Goal: Task Accomplishment & Management: Manage account settings

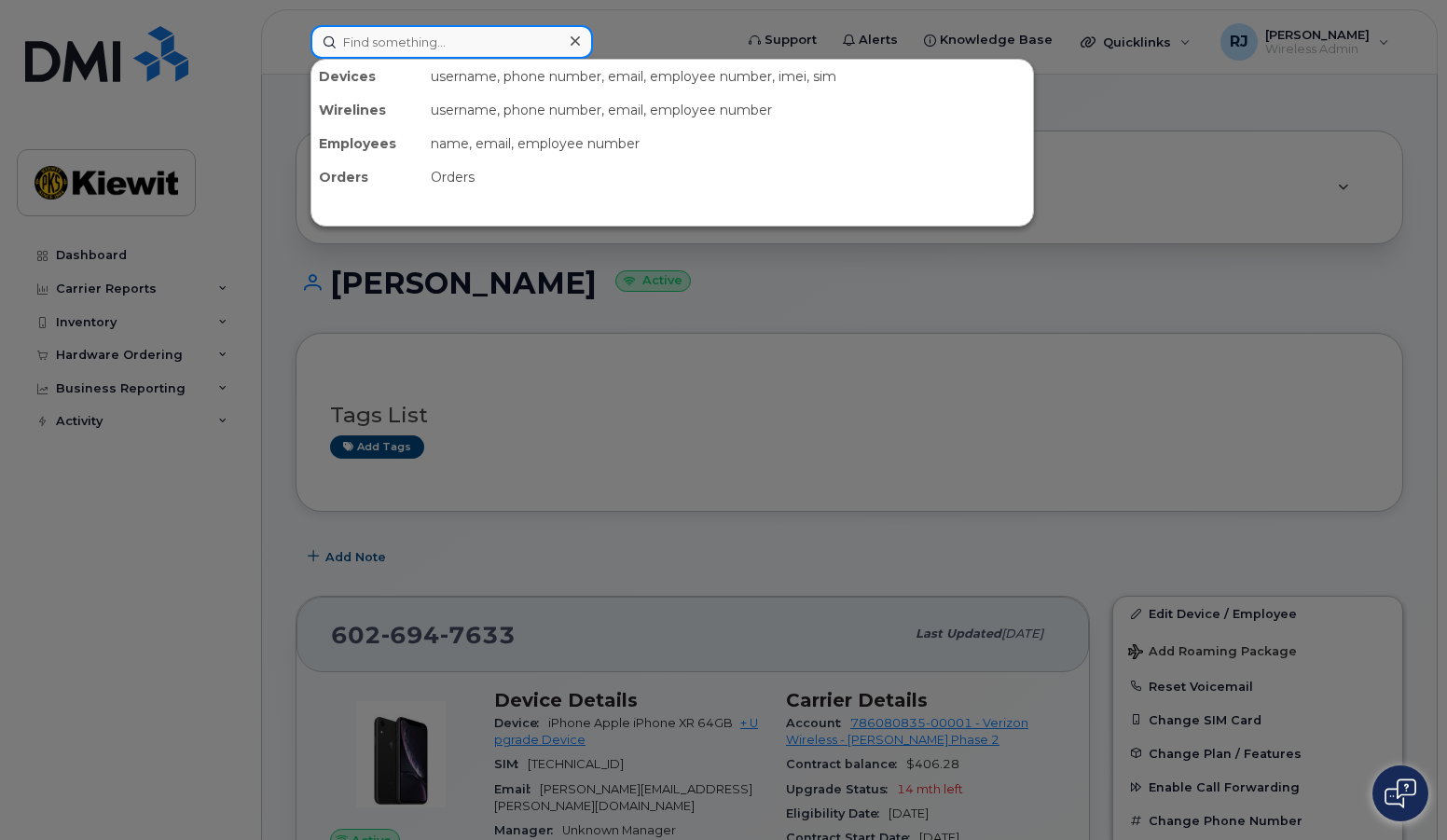
click at [391, 37] on input at bounding box center [451, 42] width 282 height 34
paste input "6026947633"
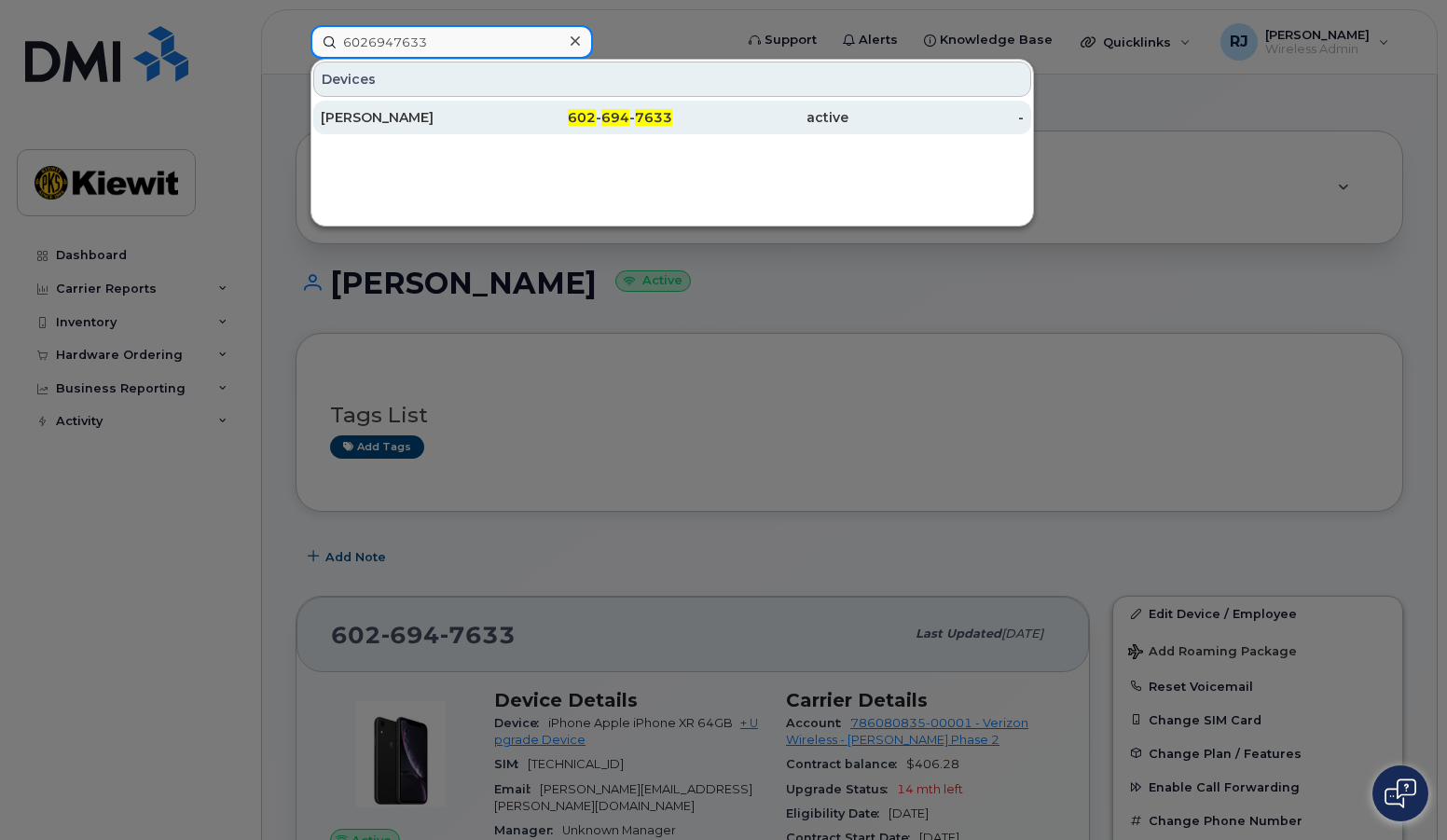
type input "6026947633"
click at [507, 109] on div "602 - 694 - 7633" at bounding box center [585, 117] width 176 height 19
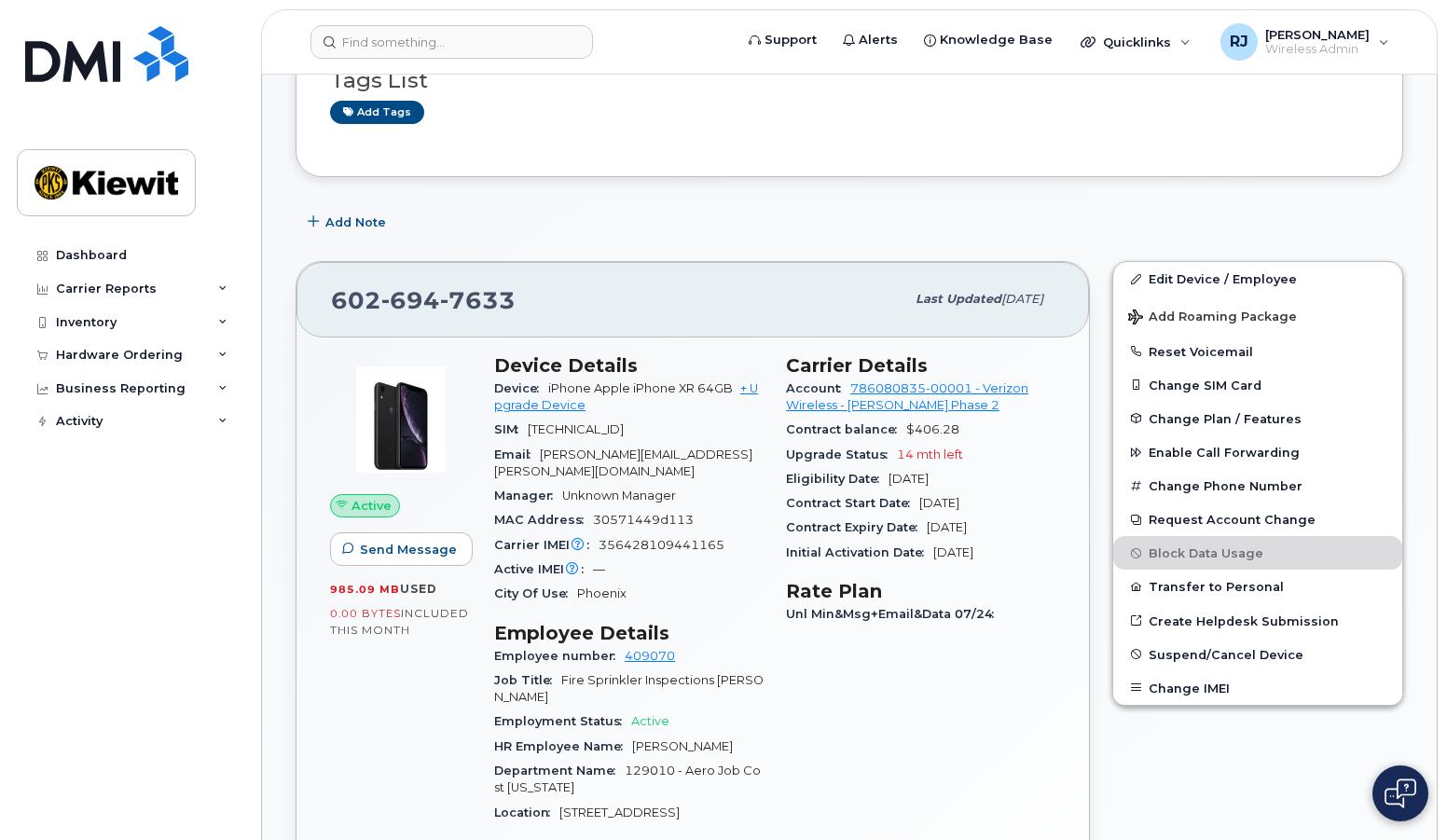
scroll to position [373, 0]
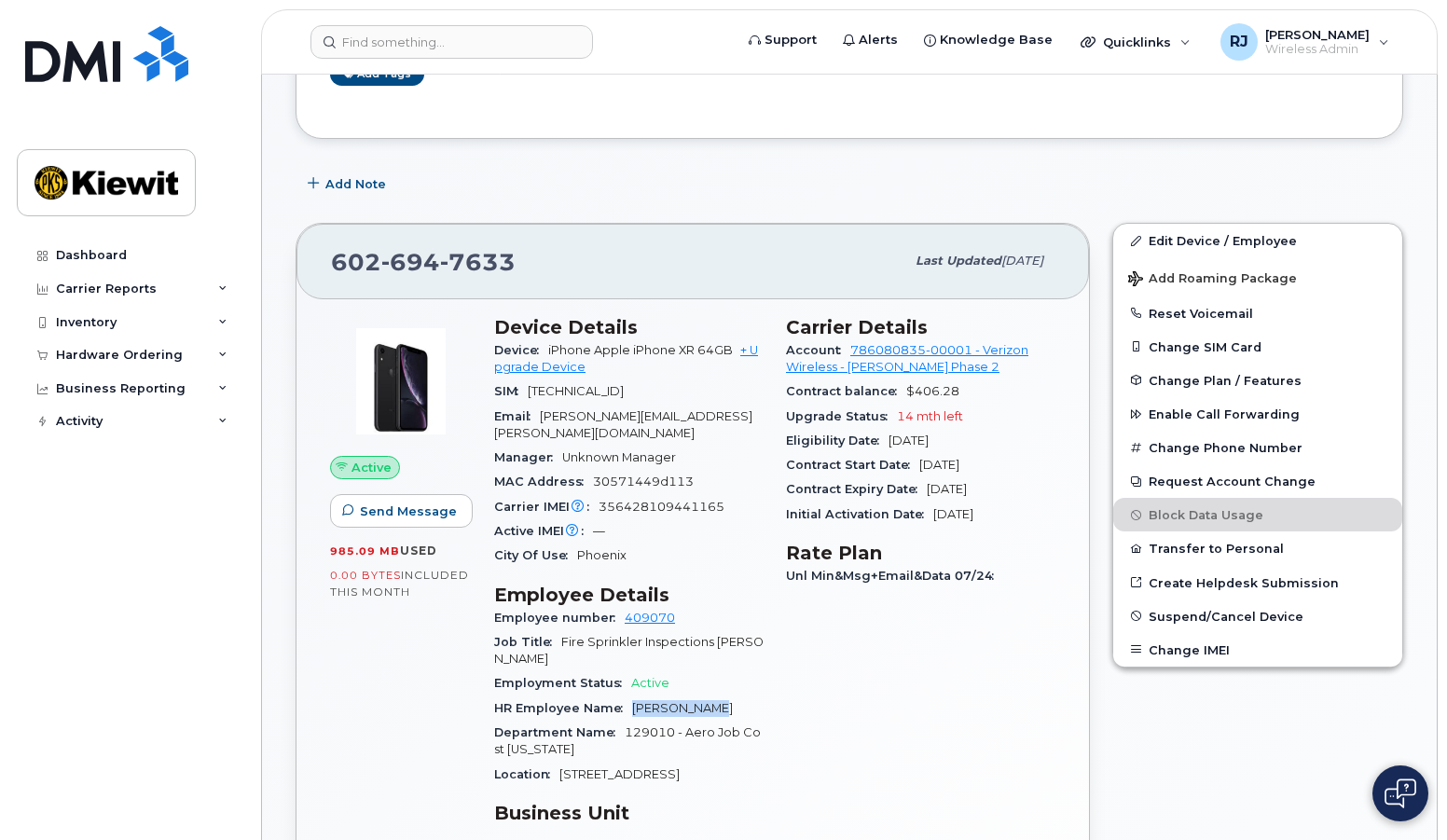
drag, startPoint x: 707, startPoint y: 695, endPoint x: 630, endPoint y: 695, distance: 77.0
click at [630, 697] on div "HR Employee Name [PERSON_NAME]" at bounding box center [628, 708] width 269 height 24
copy span "[PERSON_NAME]"
click at [1197, 239] on link "Edit Device / Employee" at bounding box center [1258, 240] width 289 height 34
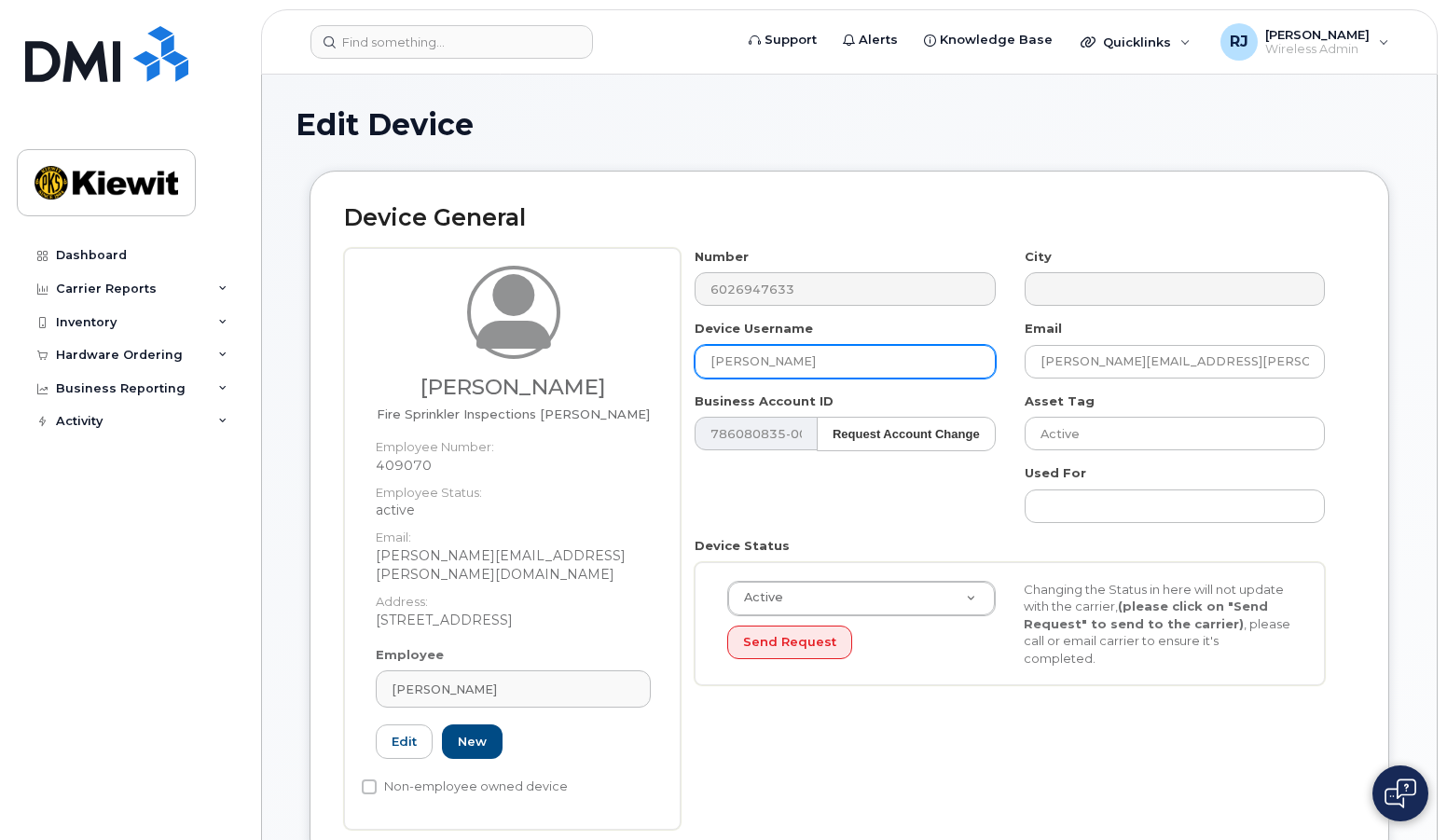
drag, startPoint x: 814, startPoint y: 367, endPoint x: 535, endPoint y: 338, distance: 280.5
click at [535, 338] on div "Emilio Garza Fire Sprinkler Inspections Foreman Employee Number: 409070 Employe…" at bounding box center [849, 539] width 1011 height 582
paste input "Emilio Garza"
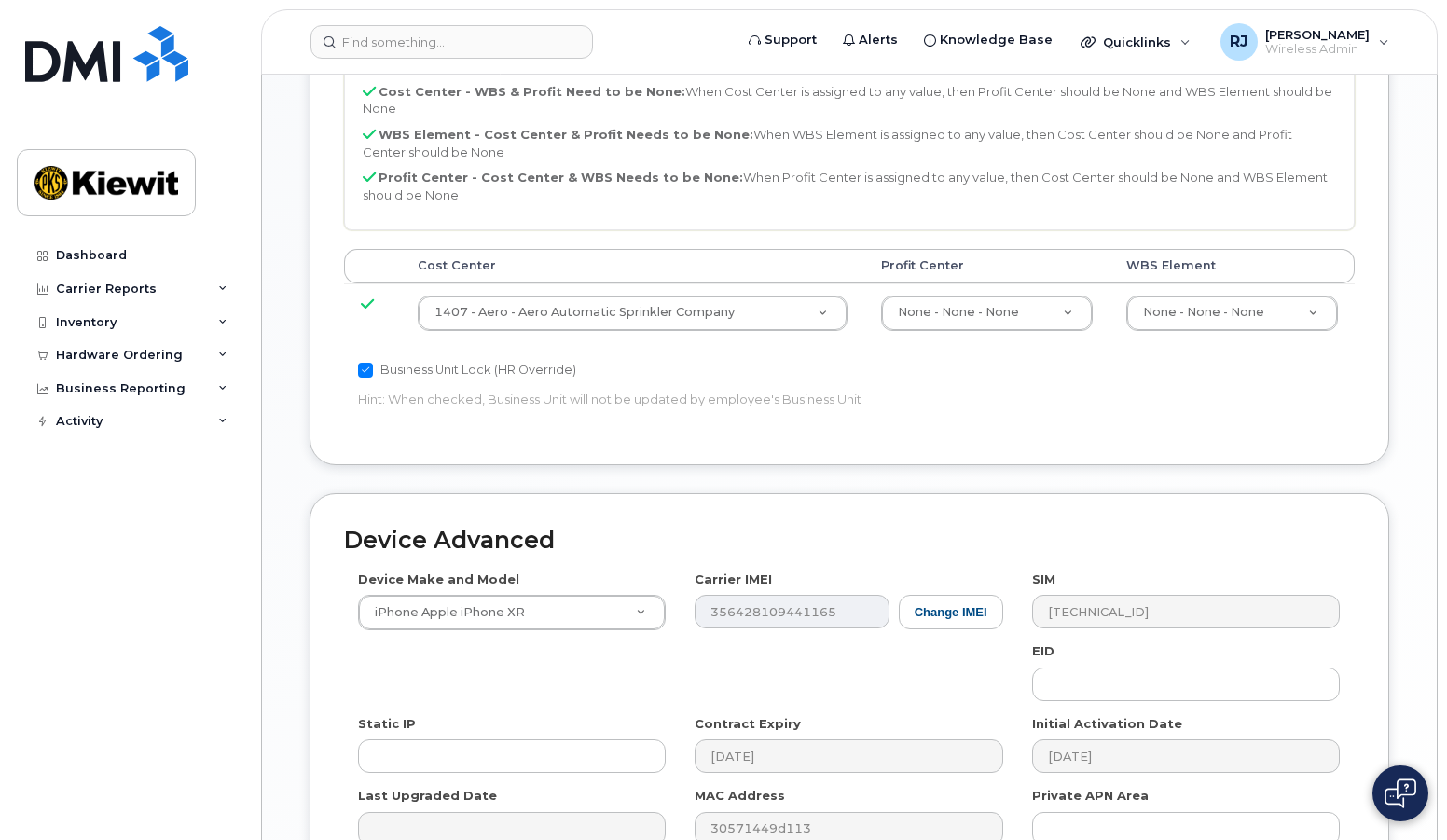
scroll to position [1128, 0]
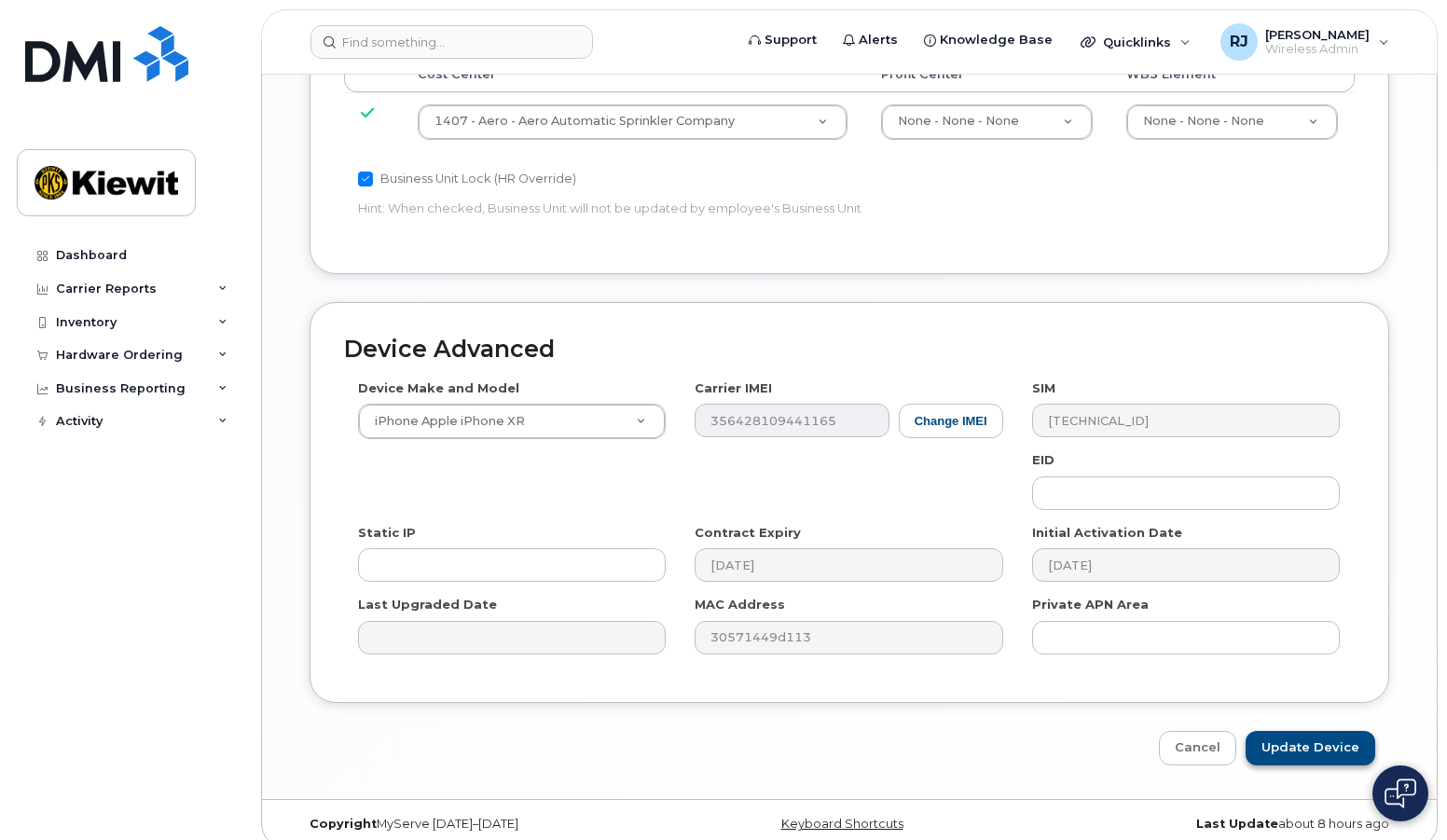
type input "Emilio Garza"
click at [1339, 731] on input "Update Device" at bounding box center [1310, 748] width 130 height 35
type input "Saving..."
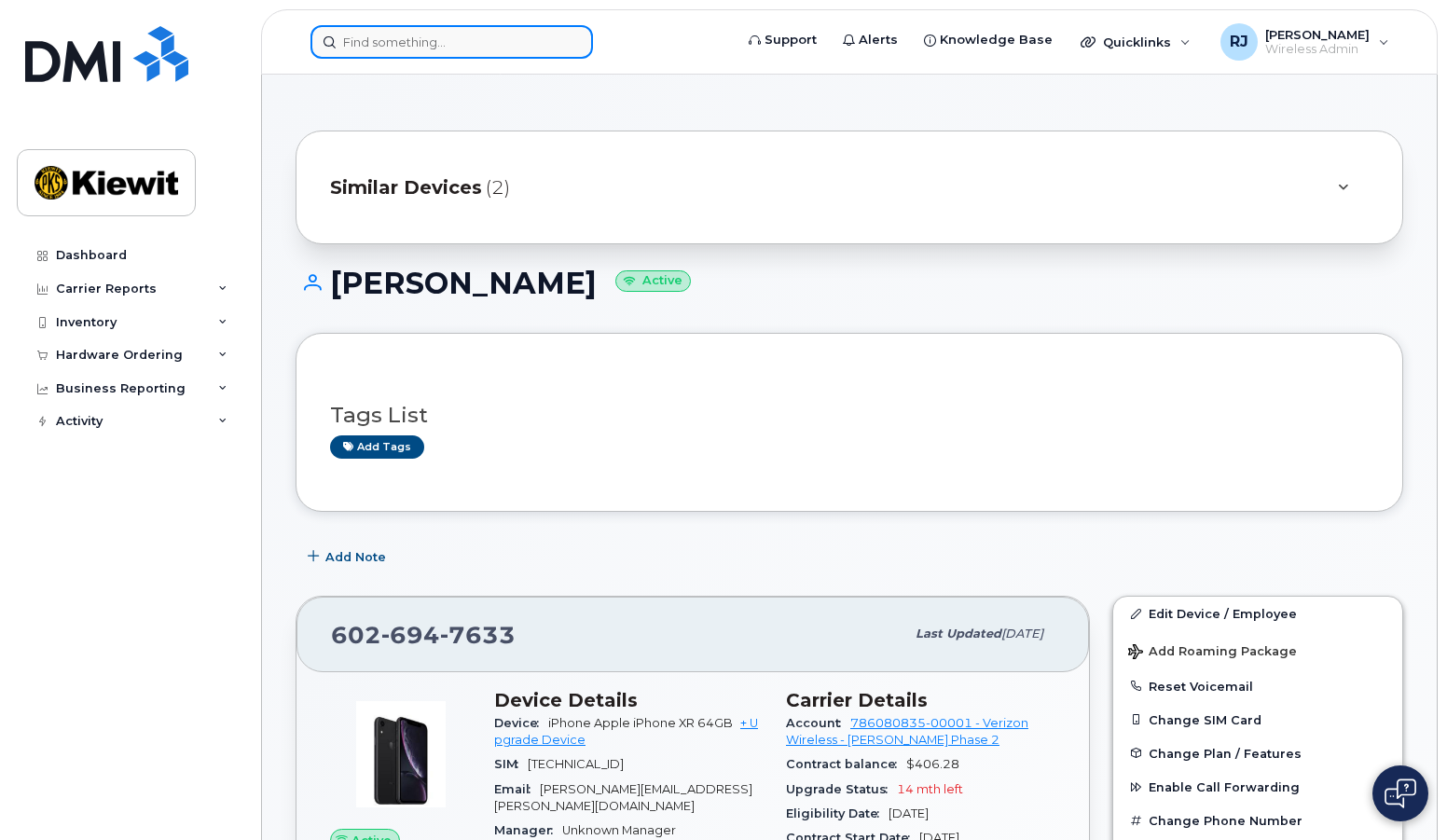
click at [392, 41] on input at bounding box center [451, 42] width 282 height 34
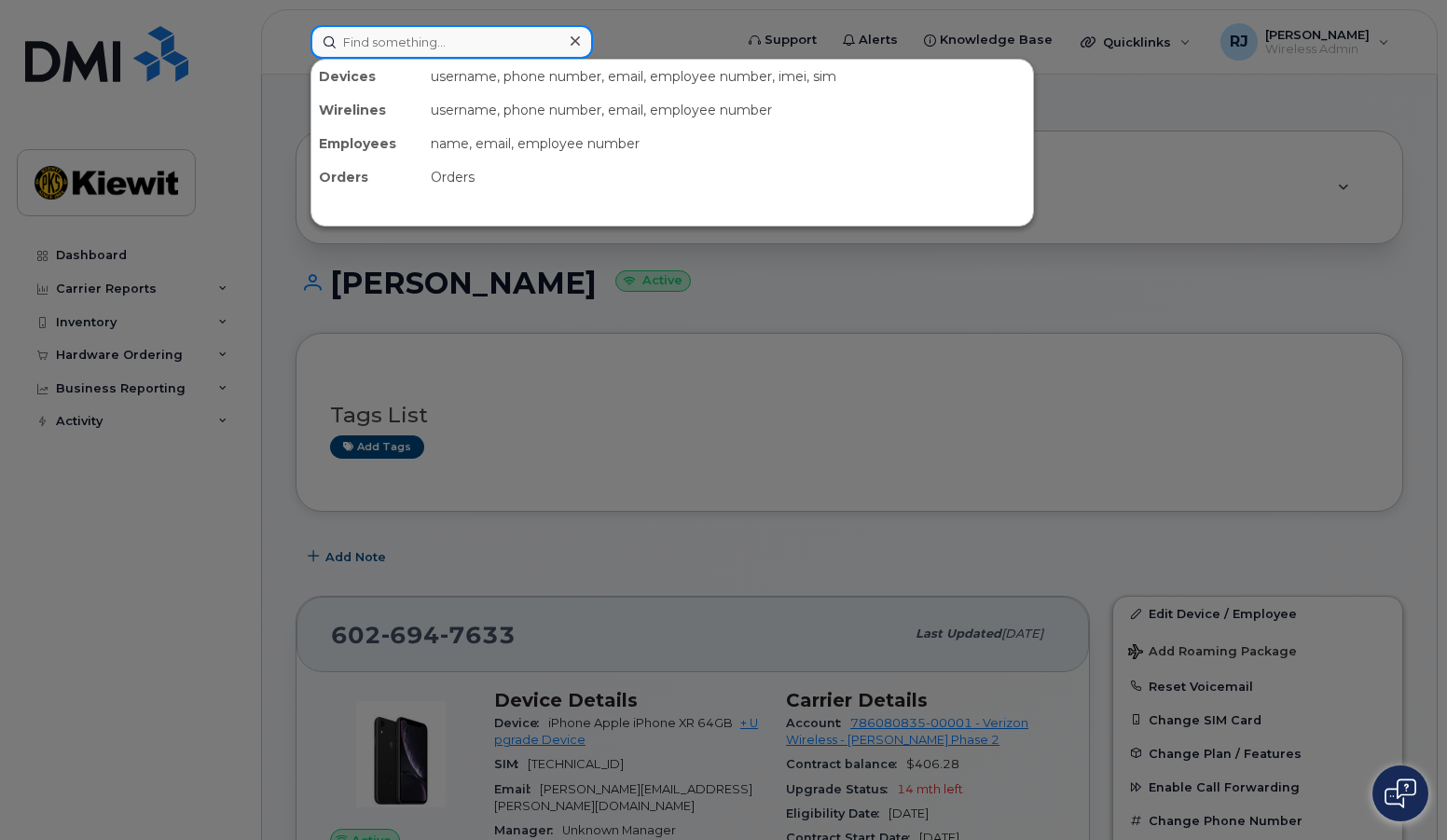
paste input "6028281281"
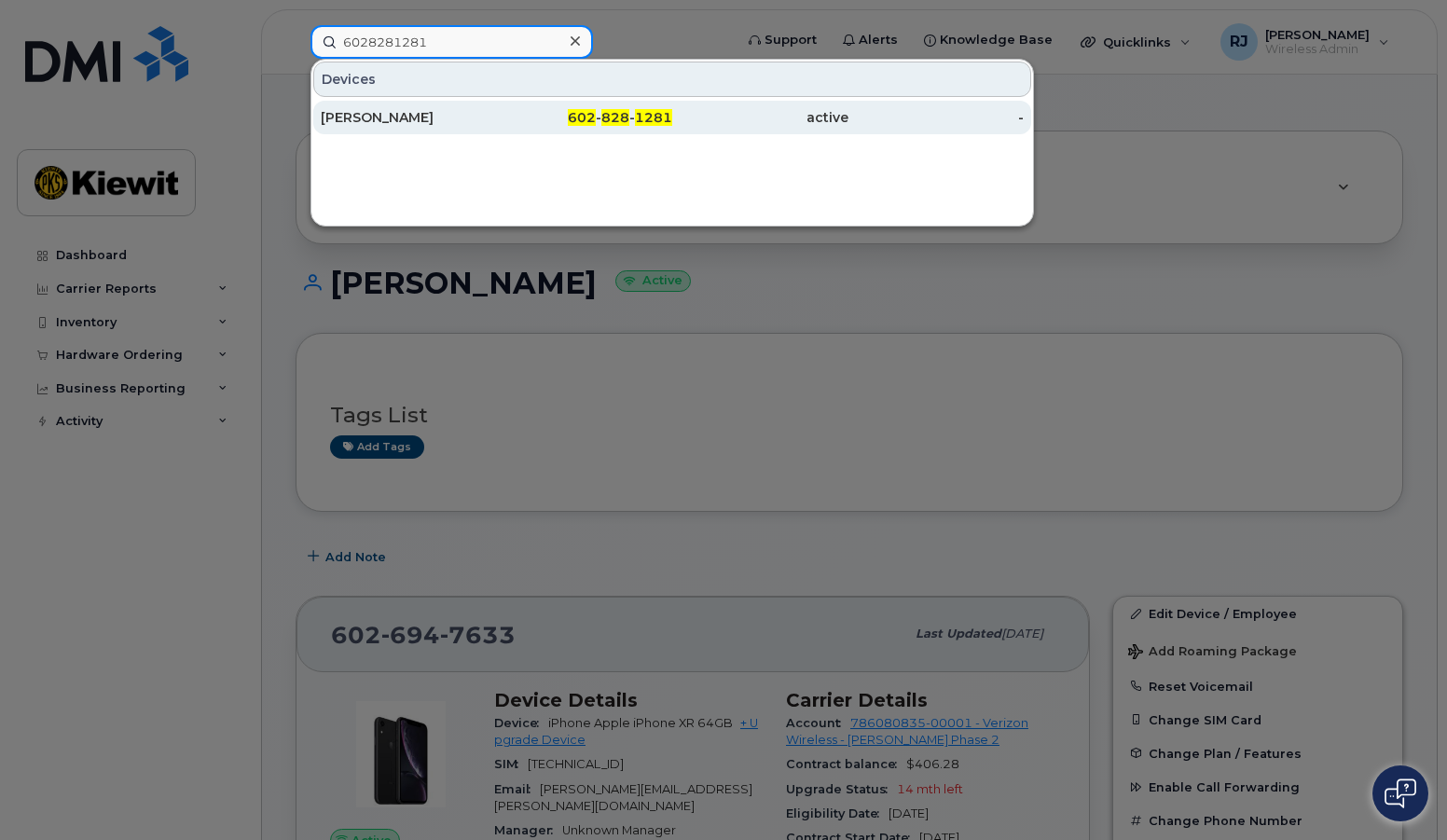
type input "6028281281"
click at [453, 124] on div "PAUL BRICH" at bounding box center [409, 117] width 176 height 19
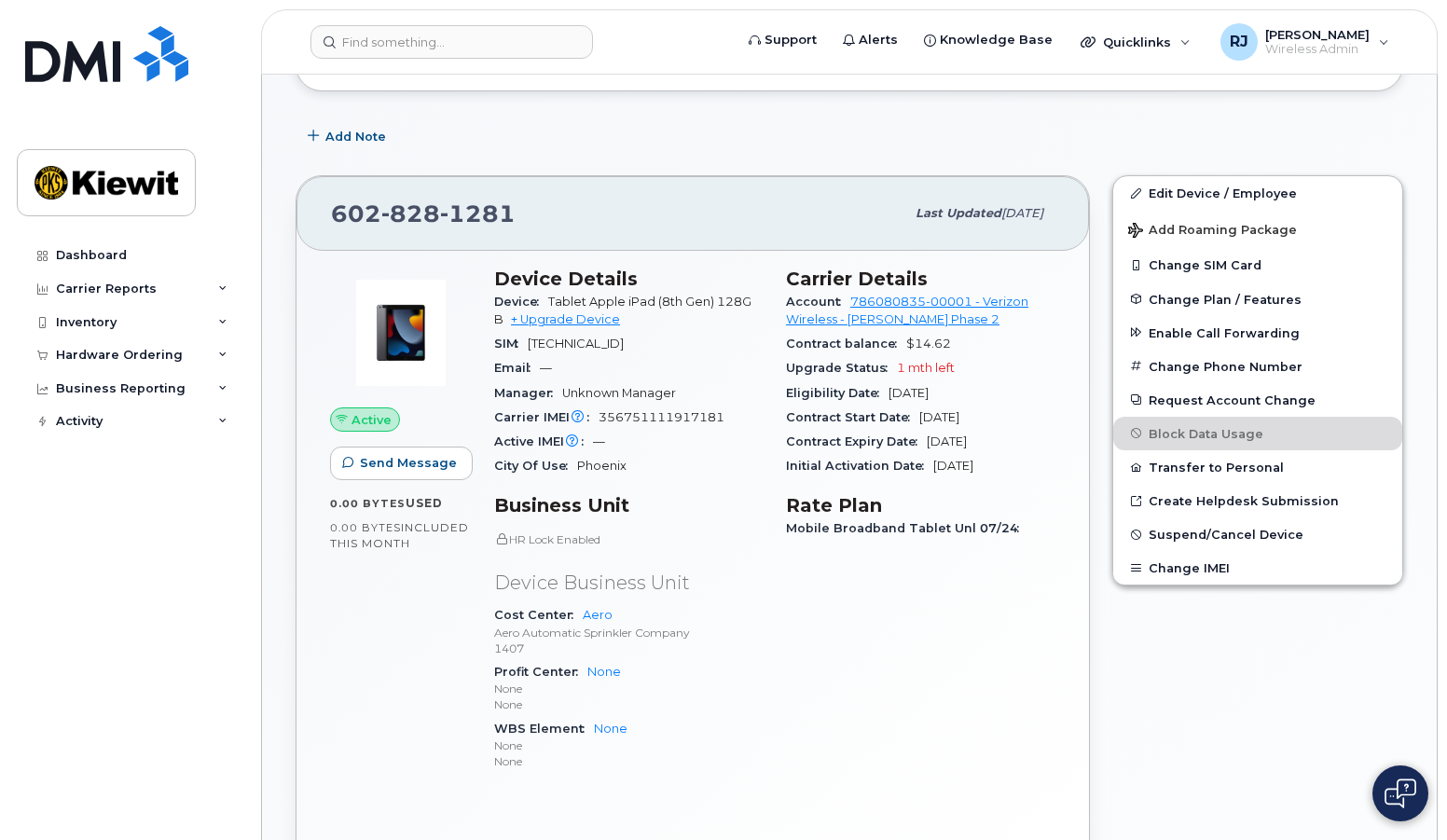
scroll to position [373, 0]
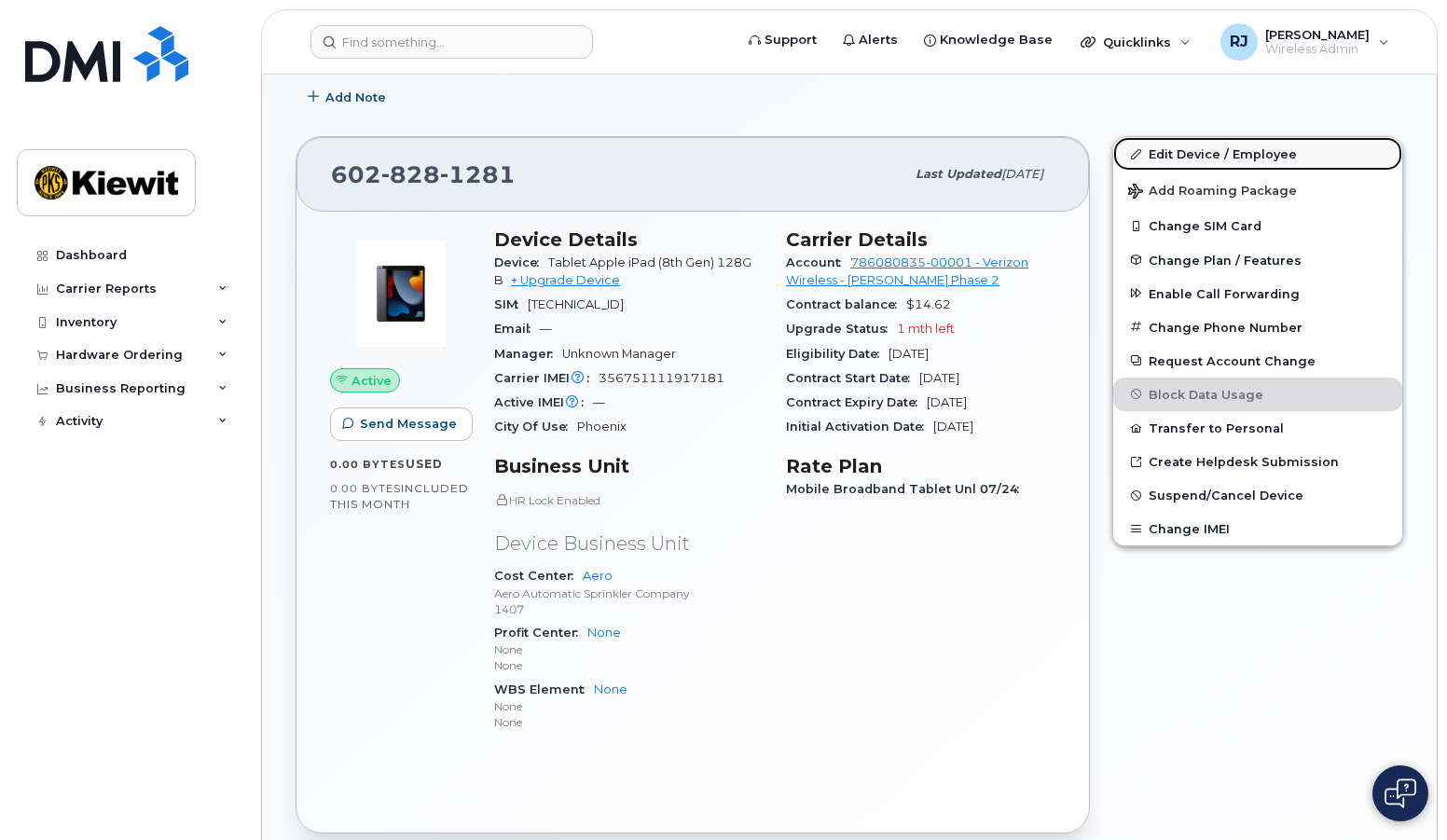
click at [1210, 153] on link "Edit Device / Employee" at bounding box center [1258, 153] width 289 height 34
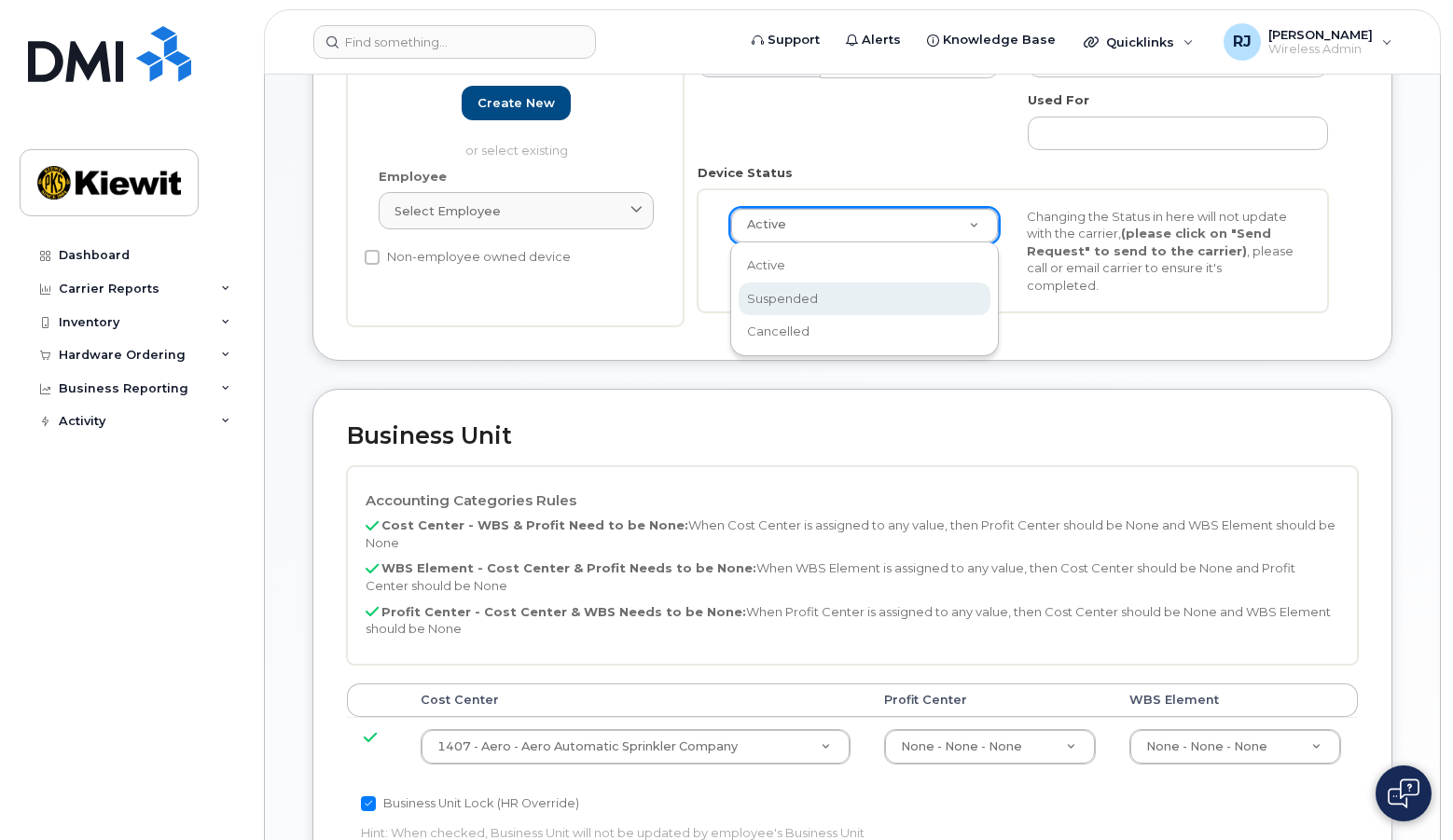
scroll to position [0, 6]
select select "suspended"
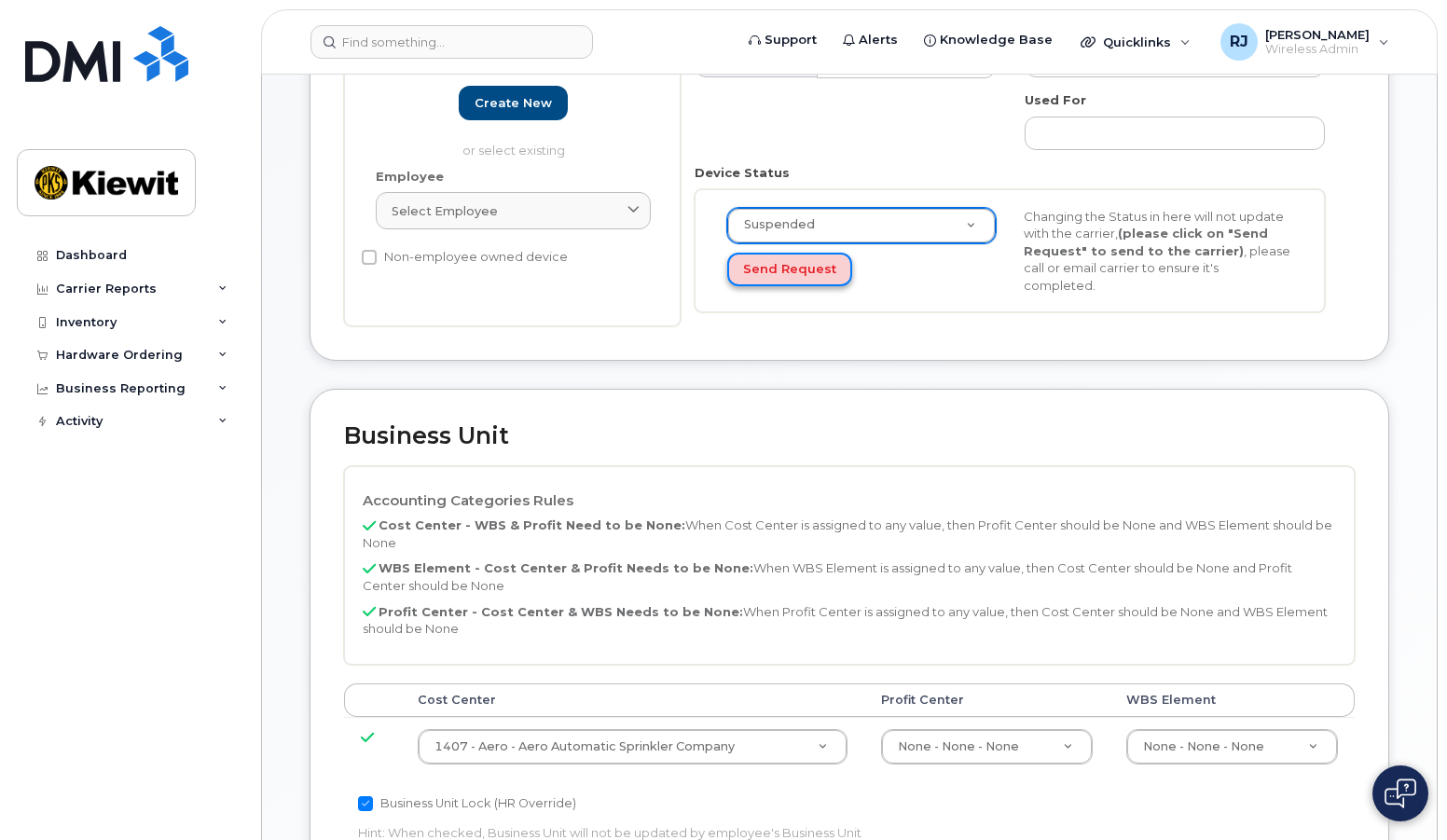
click at [805, 270] on button "Send Request" at bounding box center [790, 269] width 125 height 35
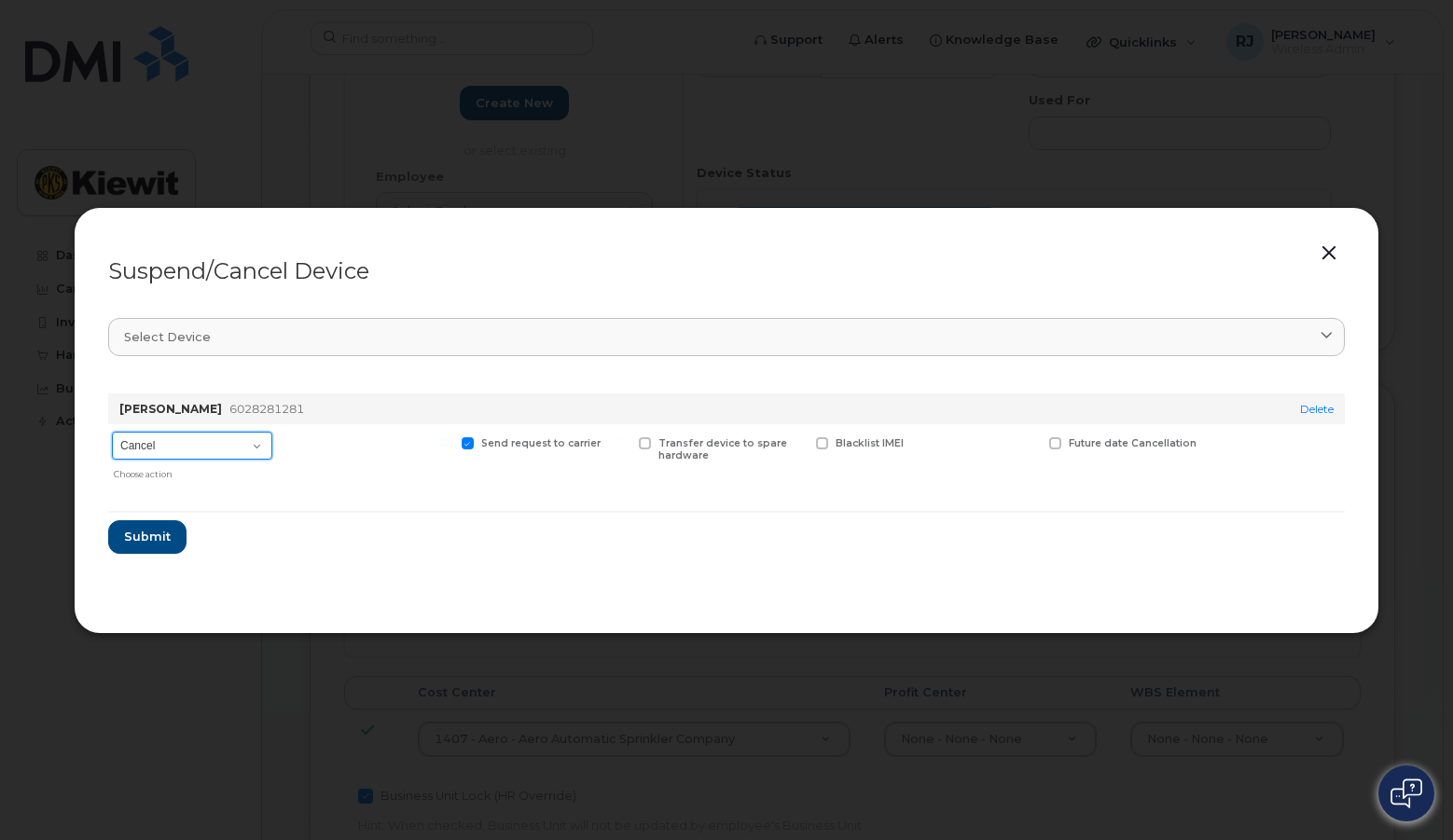
click at [258, 445] on select "Cancel Suspend - Reduced Rate Suspend - Full Rate Suspend - Lost Device/Stolen …" at bounding box center [192, 445] width 160 height 28
select select "[object Object]"
click at [112, 431] on select "Cancel Suspend - Reduced Rate Suspend - Full Rate Suspend - Lost Device/Stolen …" at bounding box center [192, 445] width 160 height 28
click at [155, 527] on span "Submit" at bounding box center [145, 536] width 47 height 18
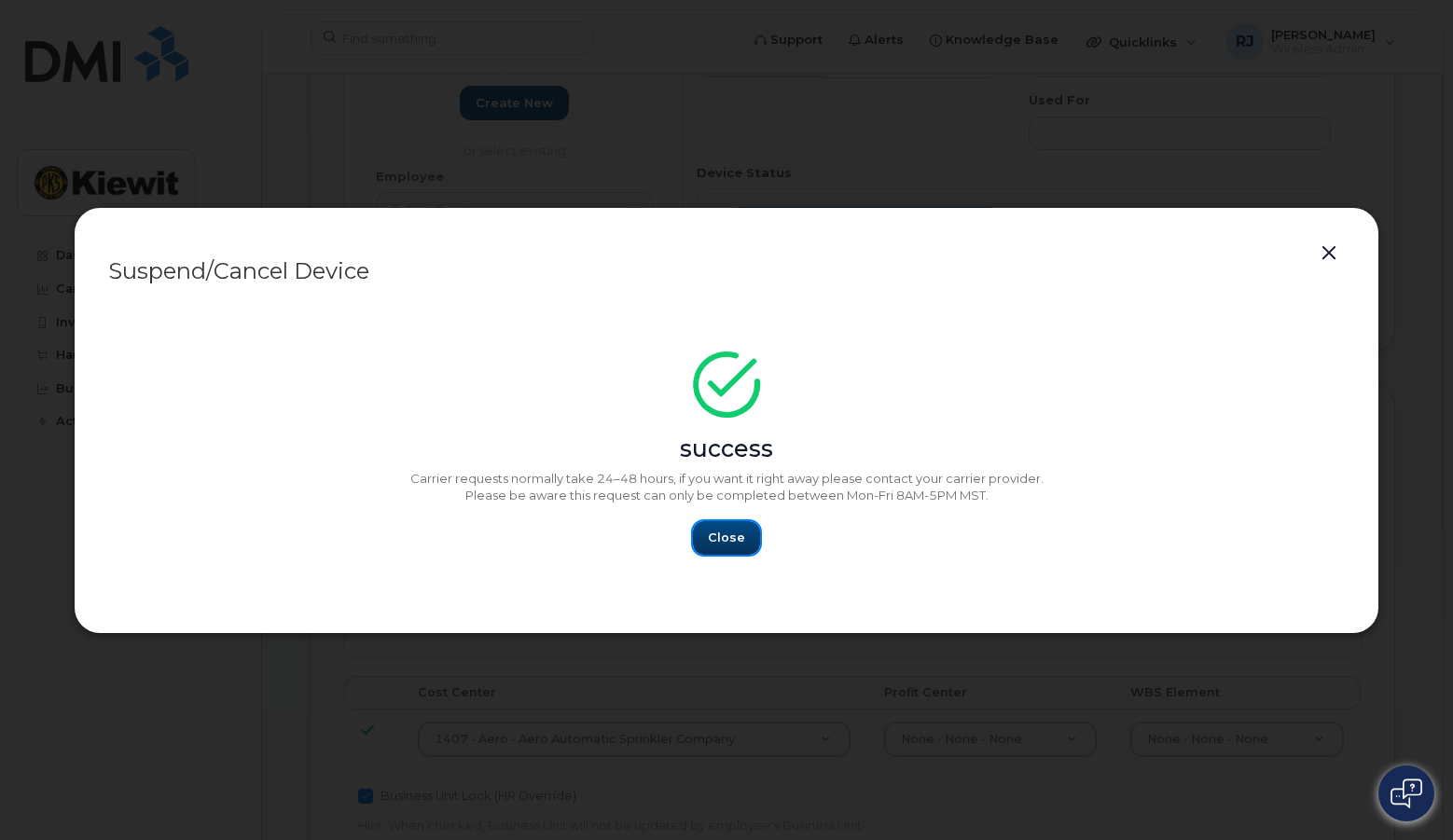
click at [741, 537] on span "Close" at bounding box center [726, 537] width 38 height 18
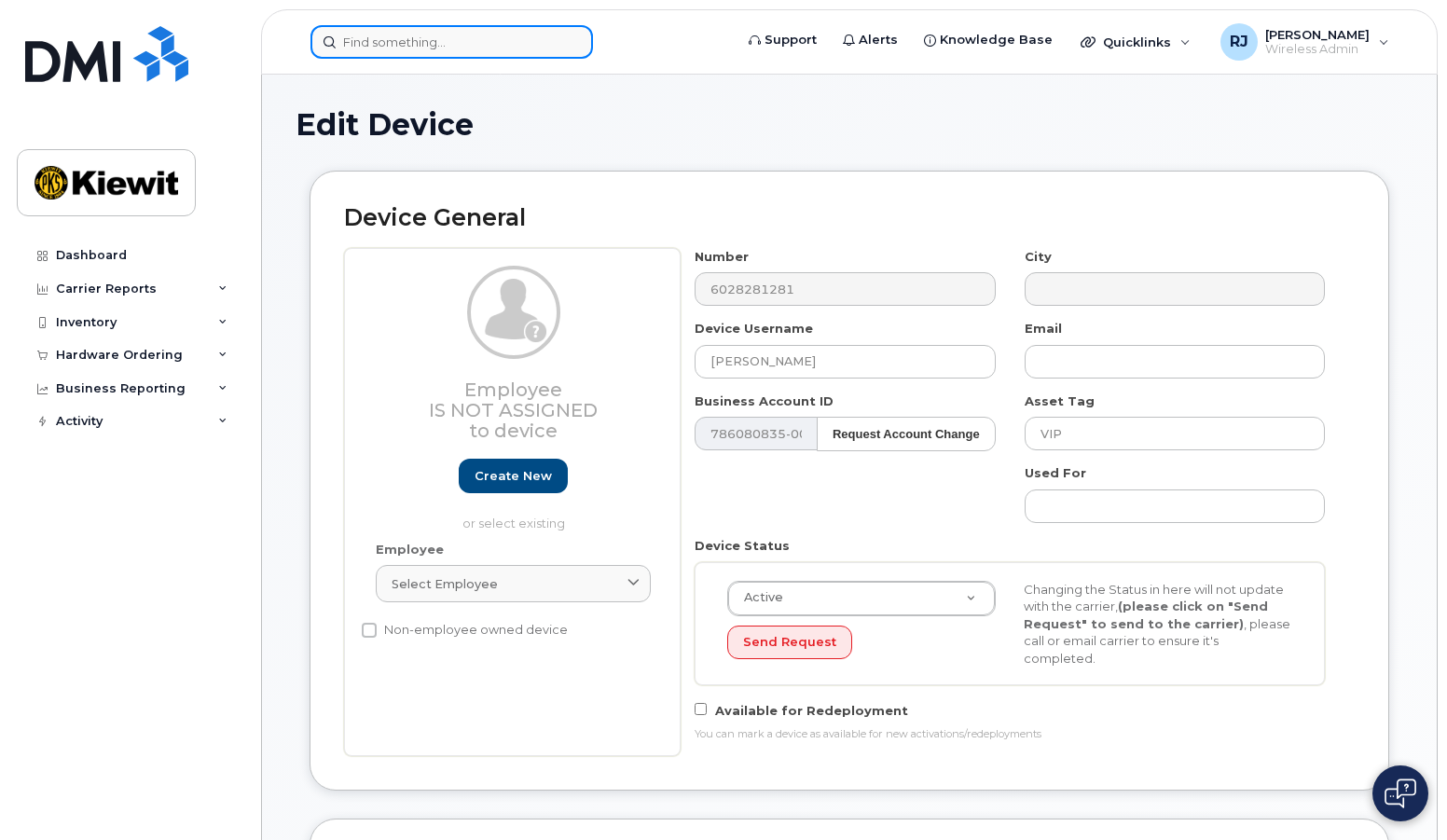
click at [424, 41] on input at bounding box center [451, 42] width 282 height 34
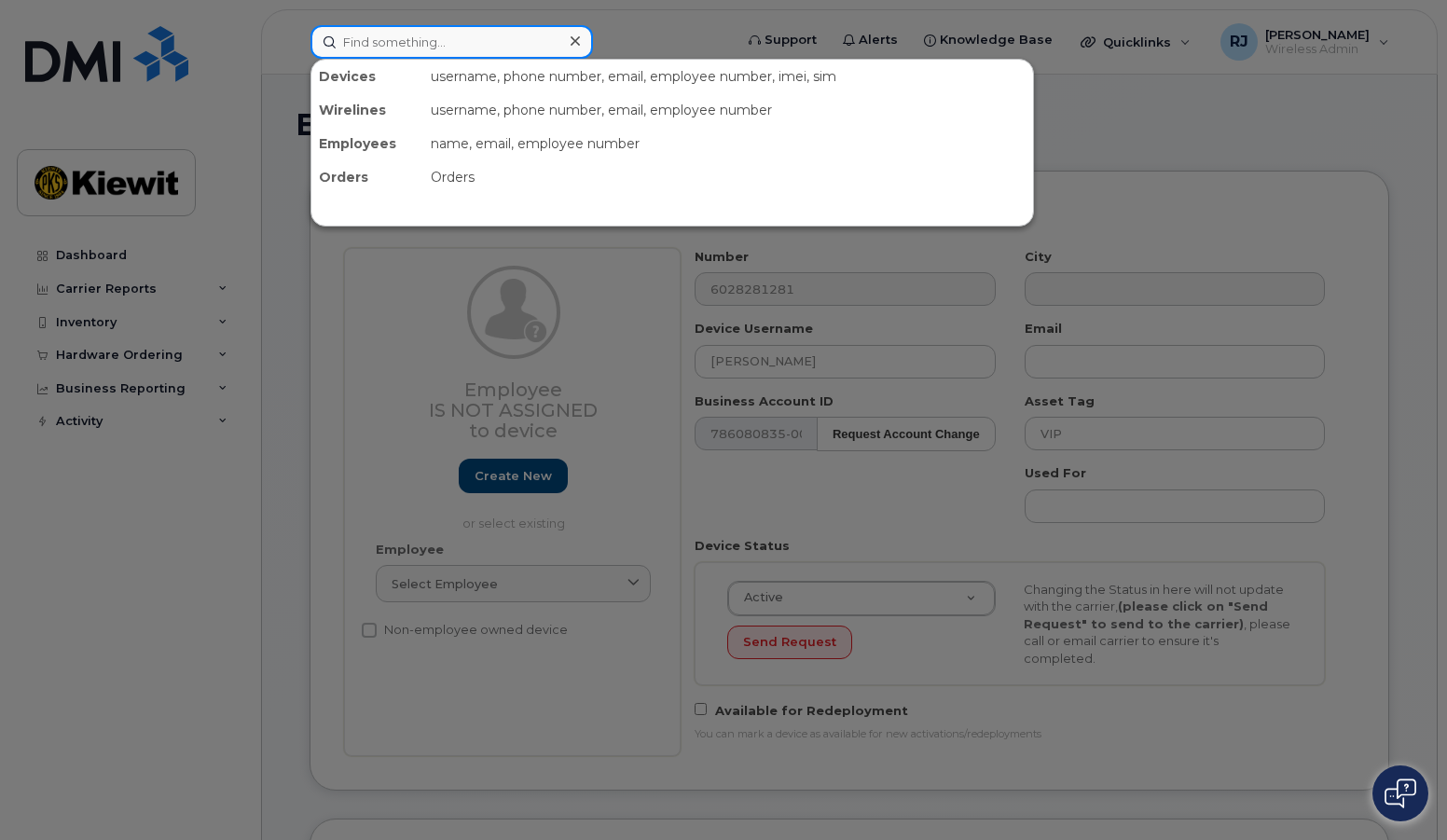
paste input "4806537391"
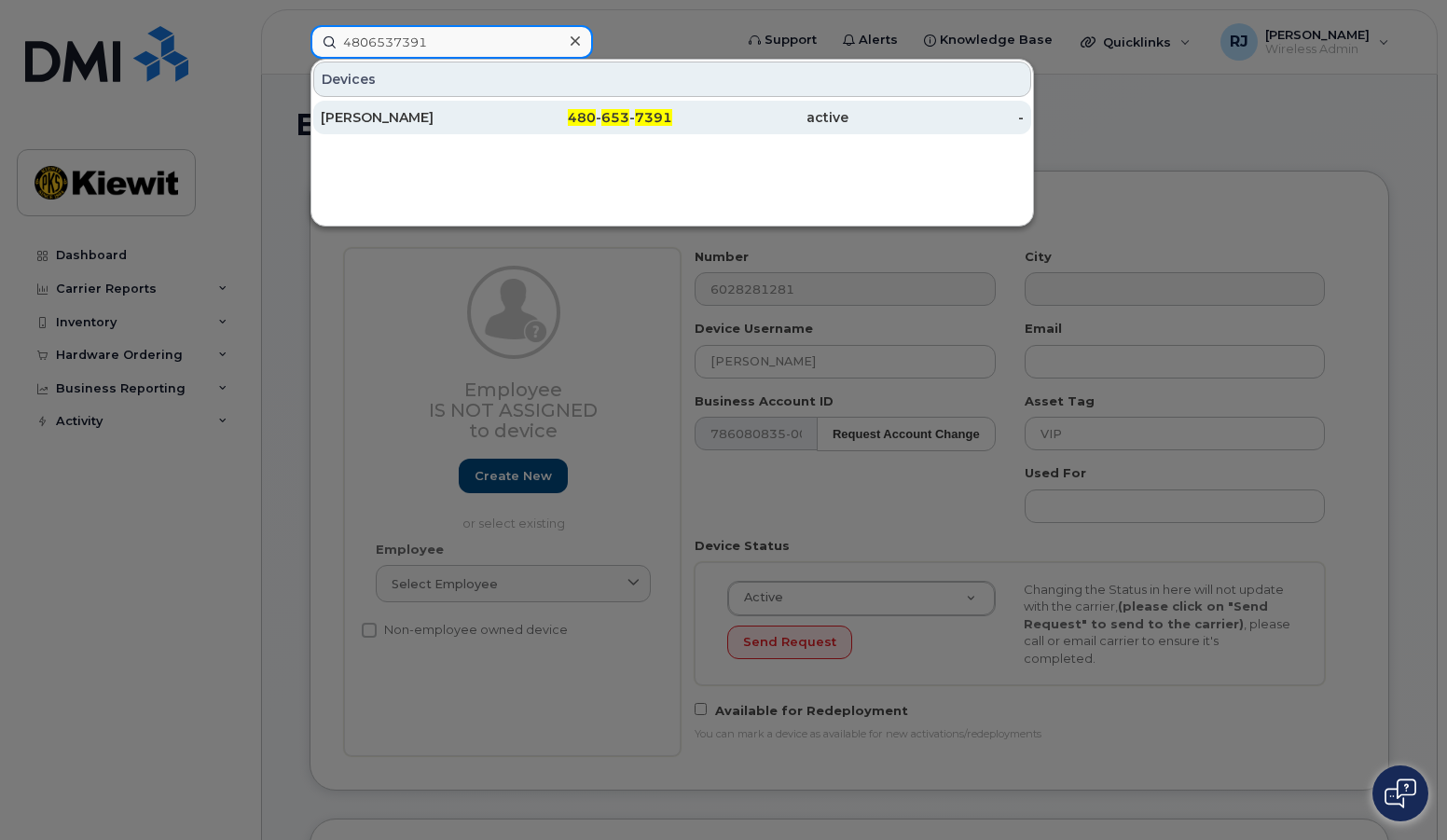
type input "4806537391"
click at [454, 114] on div "[PERSON_NAME]" at bounding box center [409, 117] width 176 height 19
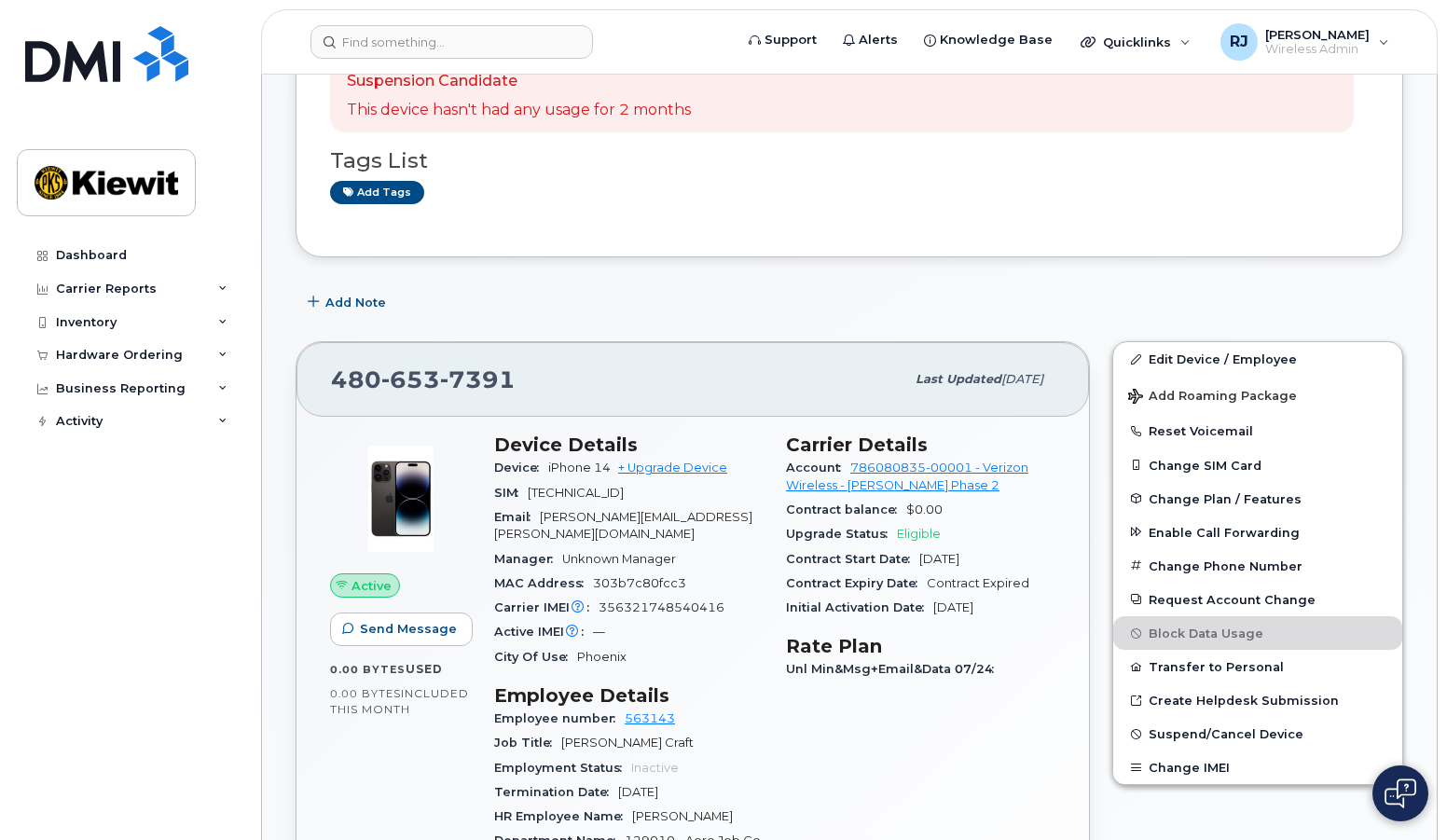
scroll to position [186, 0]
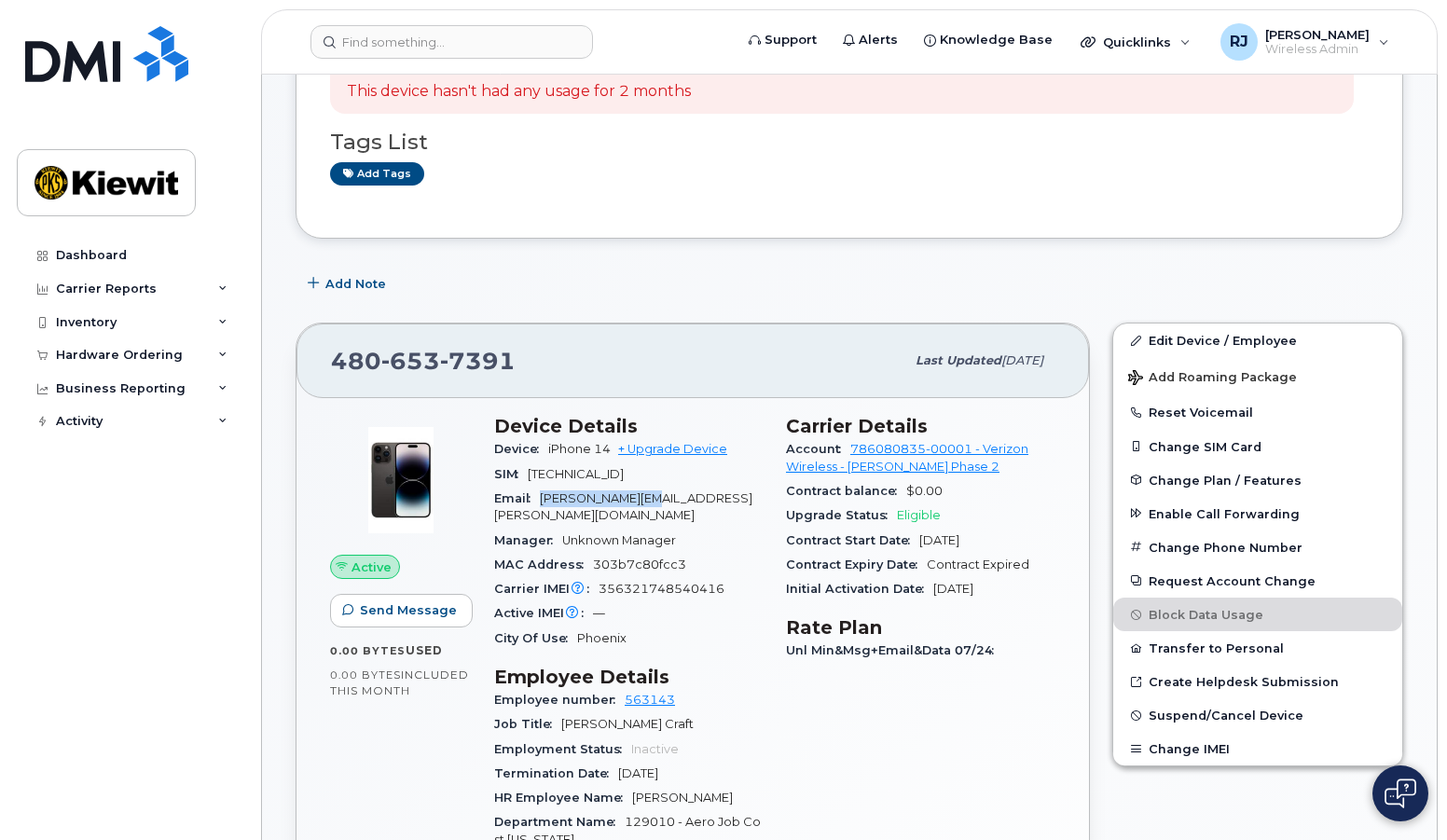
drag, startPoint x: 666, startPoint y: 502, endPoint x: 570, endPoint y: 500, distance: 96.0
click at [544, 503] on span "[PERSON_NAME][EMAIL_ADDRESS][PERSON_NAME][DOMAIN_NAME]" at bounding box center [623, 507] width 258 height 31
copy span "[PERSON_NAME].[PERSON_NAME]"
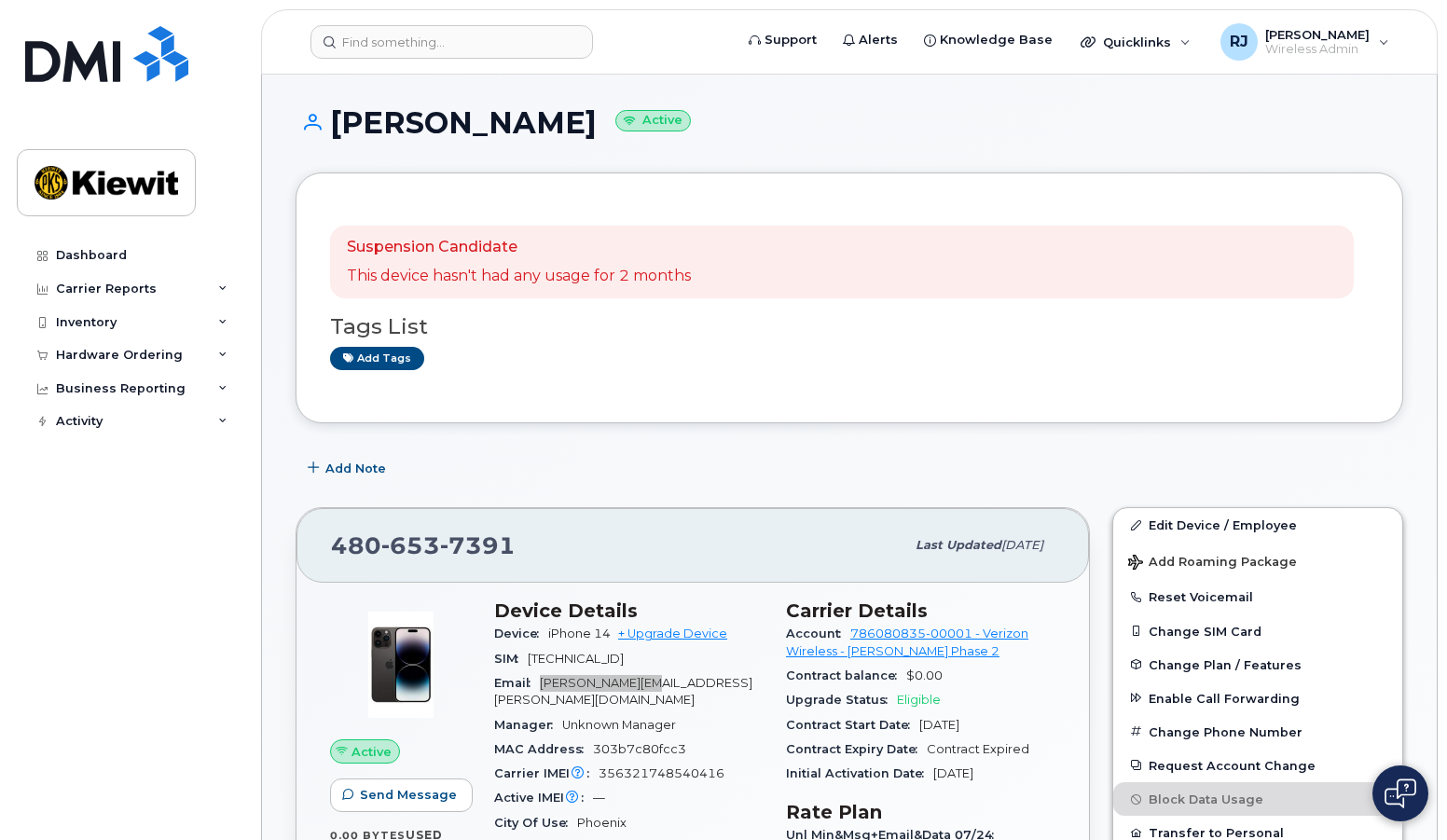
scroll to position [0, 0]
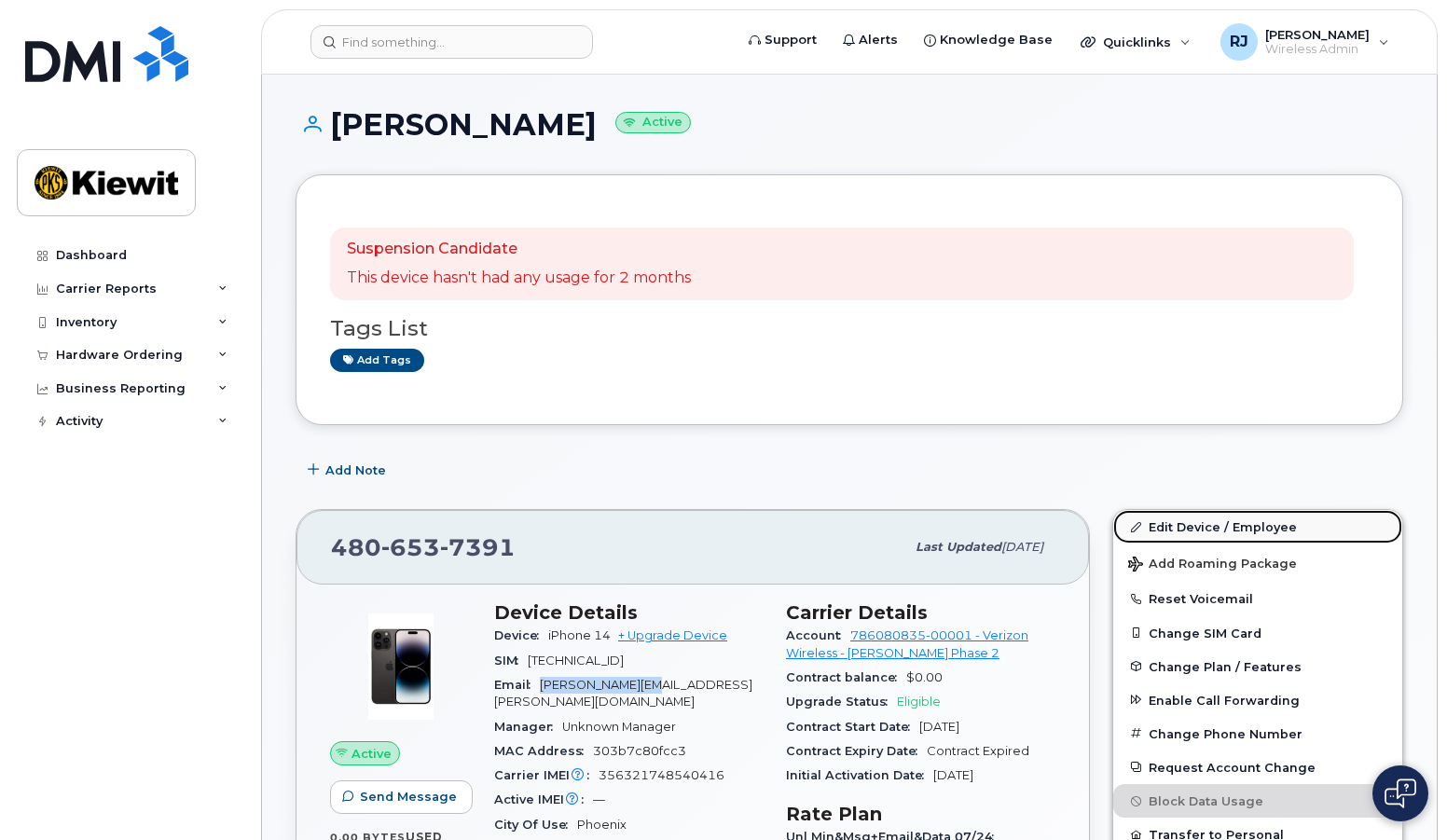
click at [1183, 527] on link "Edit Device / Employee" at bounding box center [1258, 526] width 289 height 34
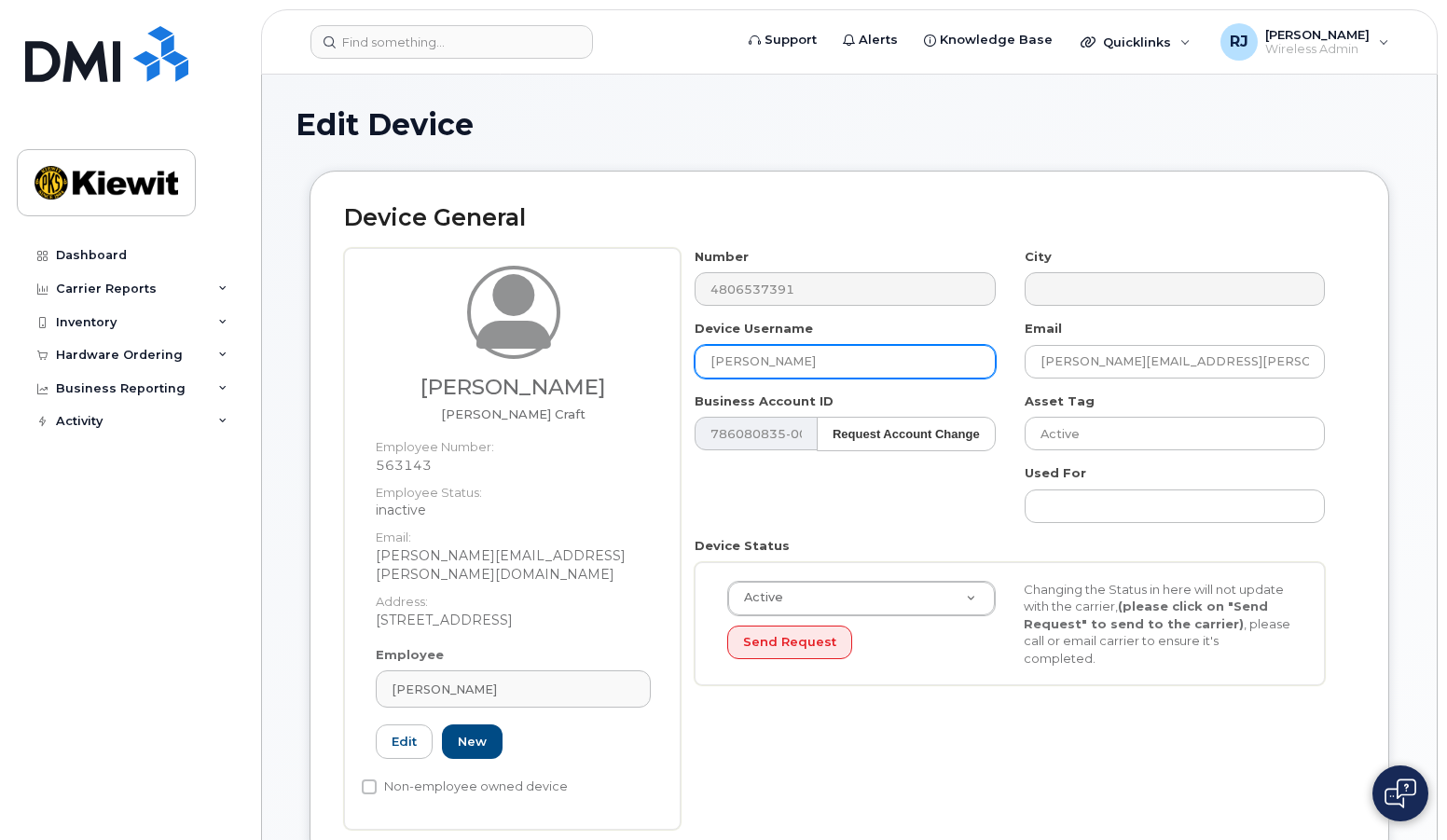
drag, startPoint x: 850, startPoint y: 368, endPoint x: 547, endPoint y: 339, distance: 304.4
click at [548, 340] on div "Joshua Ricketson Foreman Craft Employee Number: 563143 Employee Status: inactiv…" at bounding box center [849, 539] width 1011 height 582
paste input "HUA.RICKETSON"
click at [766, 360] on input "JOSHUA.RICKETSON" at bounding box center [844, 362] width 300 height 34
type input "JOSHUA RICKETSON"
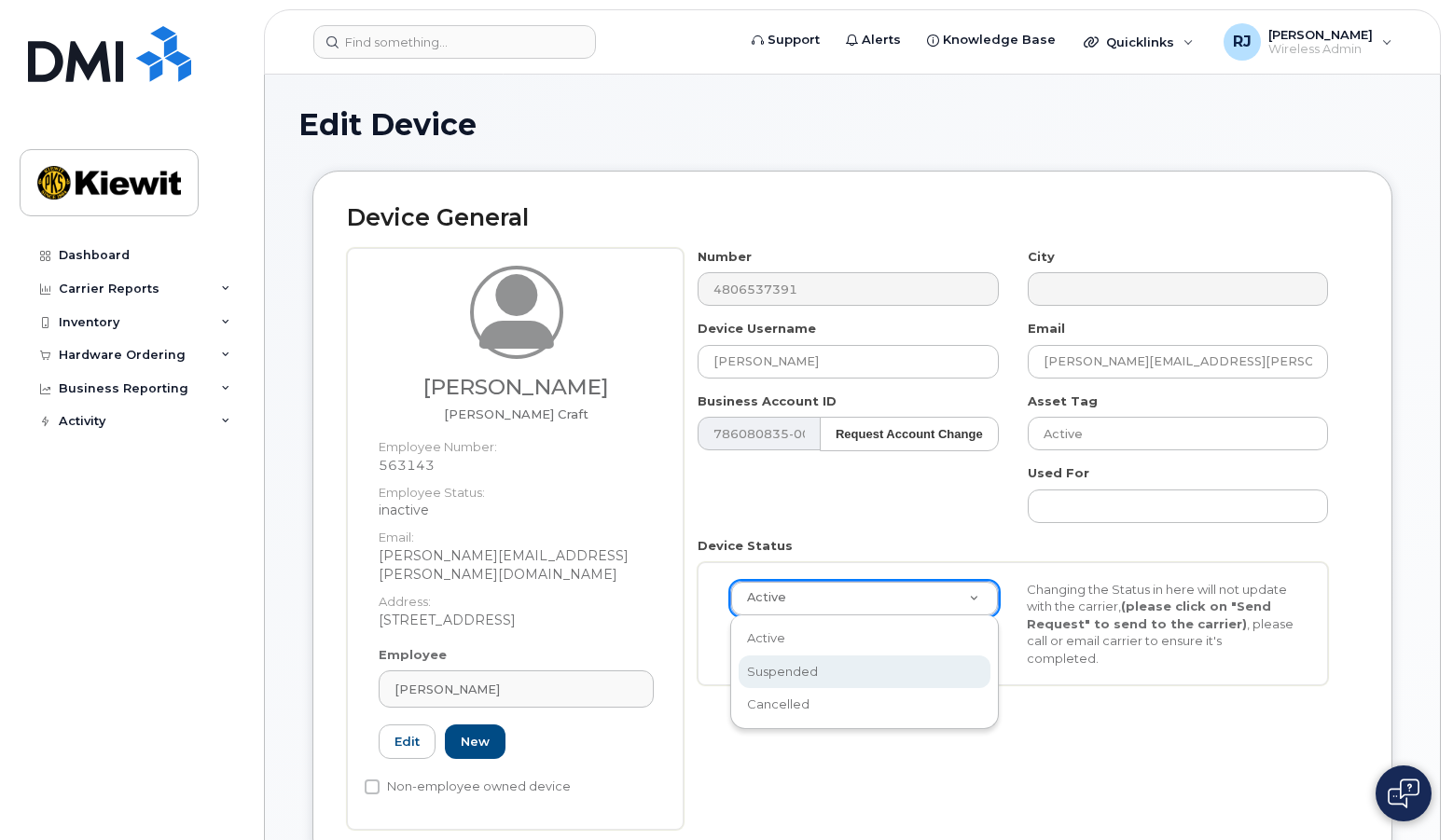
scroll to position [0, 6]
select select "suspended"
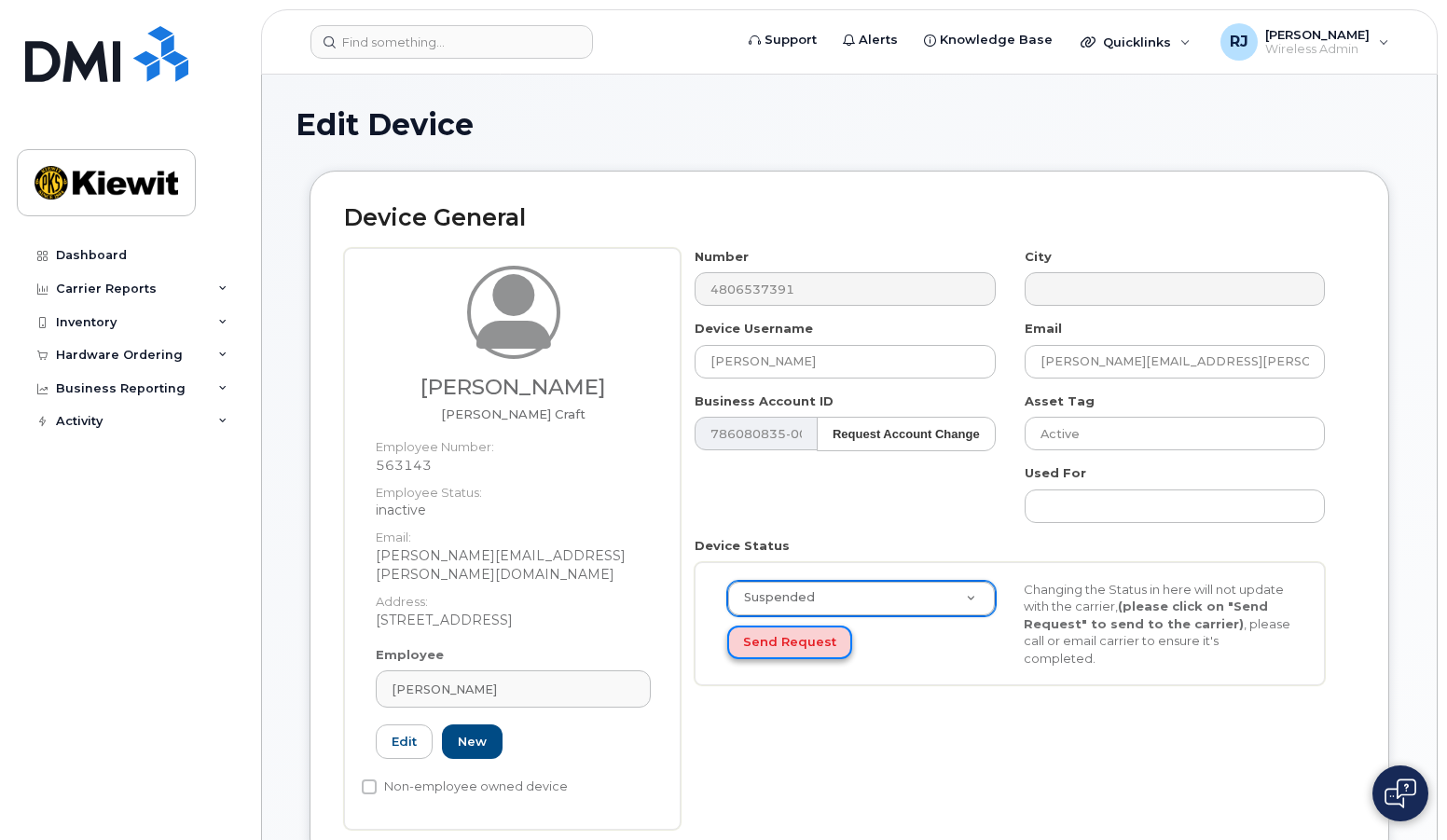
click at [774, 630] on button "Send Request" at bounding box center [790, 642] width 125 height 35
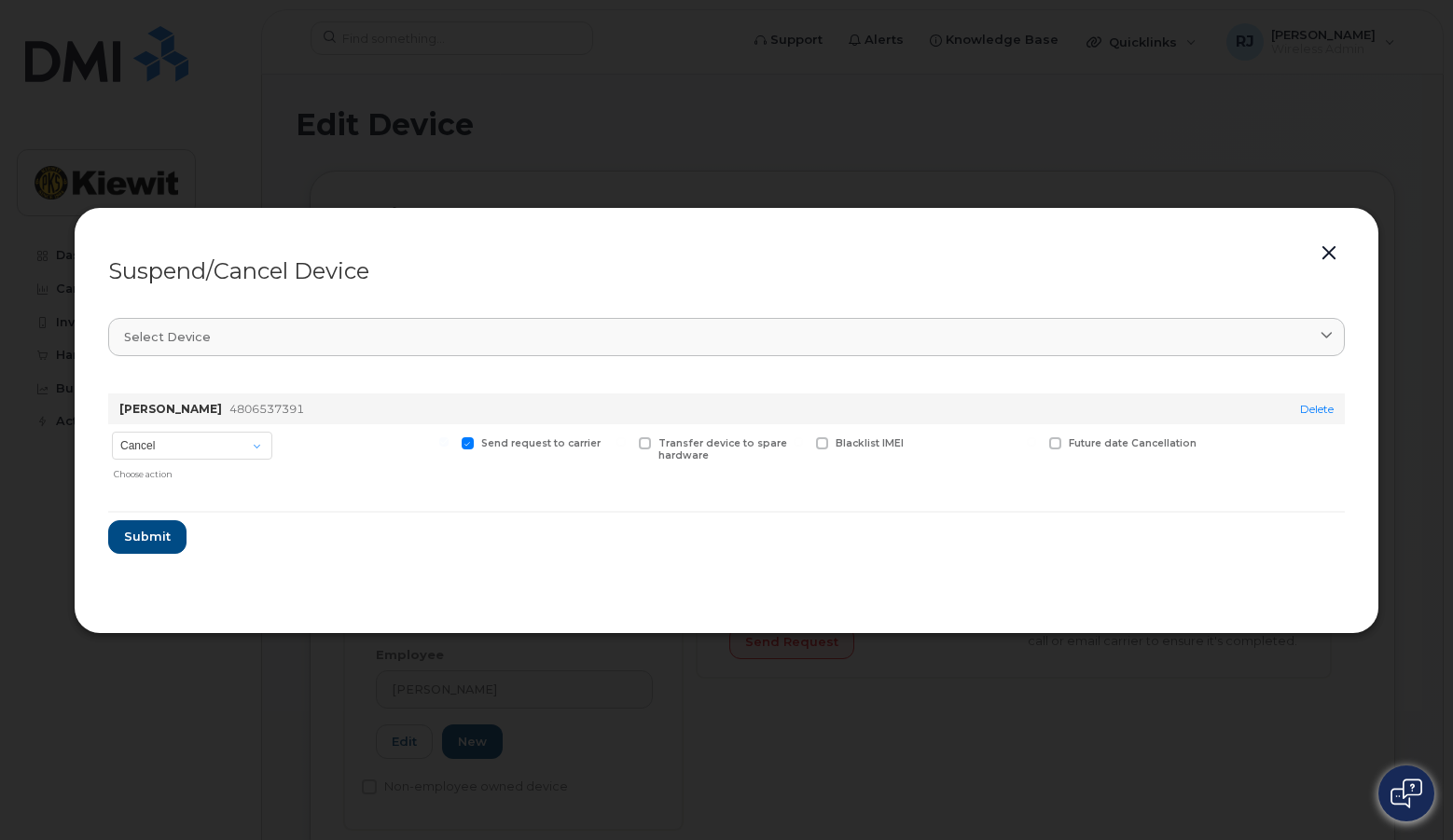
click at [1329, 253] on button "button" at bounding box center [1328, 253] width 28 height 26
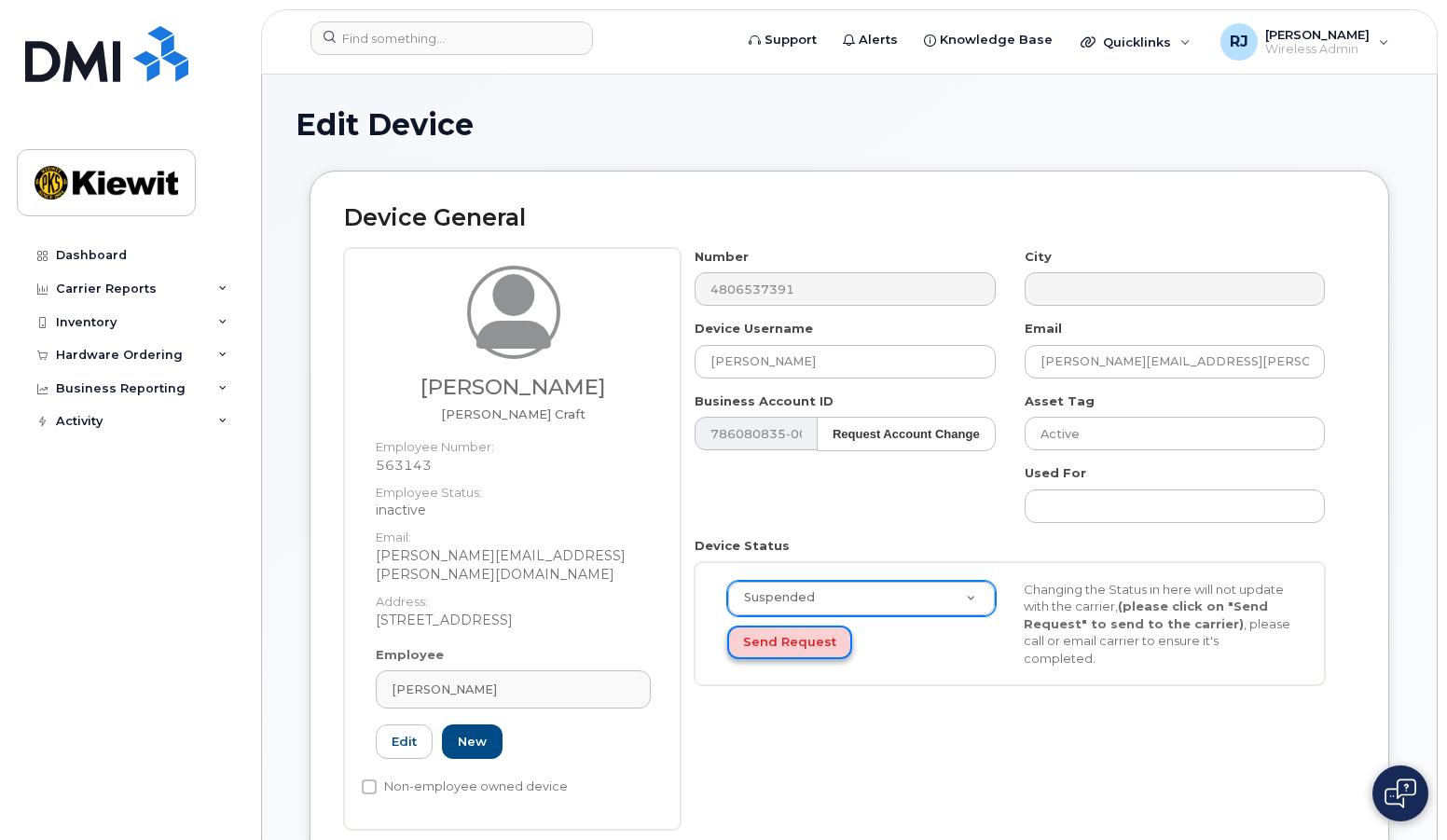
click at [797, 639] on button "Send Request" at bounding box center [790, 642] width 125 height 35
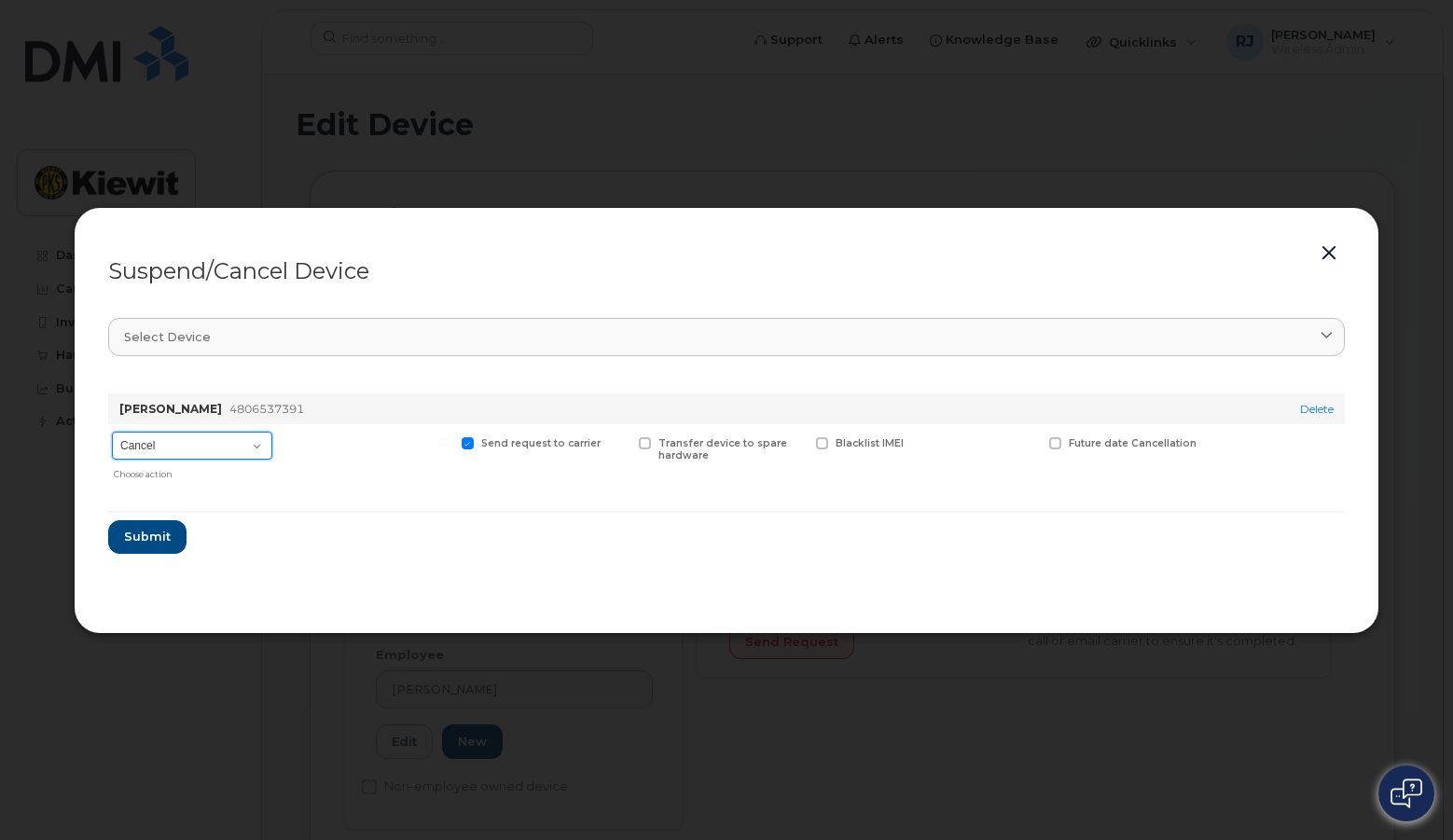
click at [165, 451] on select "Cancel Suspend - Reduced Rate Suspend - Full Rate Suspend - Lost Device/Stolen …" at bounding box center [192, 445] width 160 height 28
select select "[object Object]"
click at [112, 431] on select "Cancel Suspend - Reduced Rate Suspend - Full Rate Suspend - Lost Device/Stolen …" at bounding box center [192, 445] width 160 height 28
click at [149, 540] on span "Submit" at bounding box center [145, 536] width 47 height 18
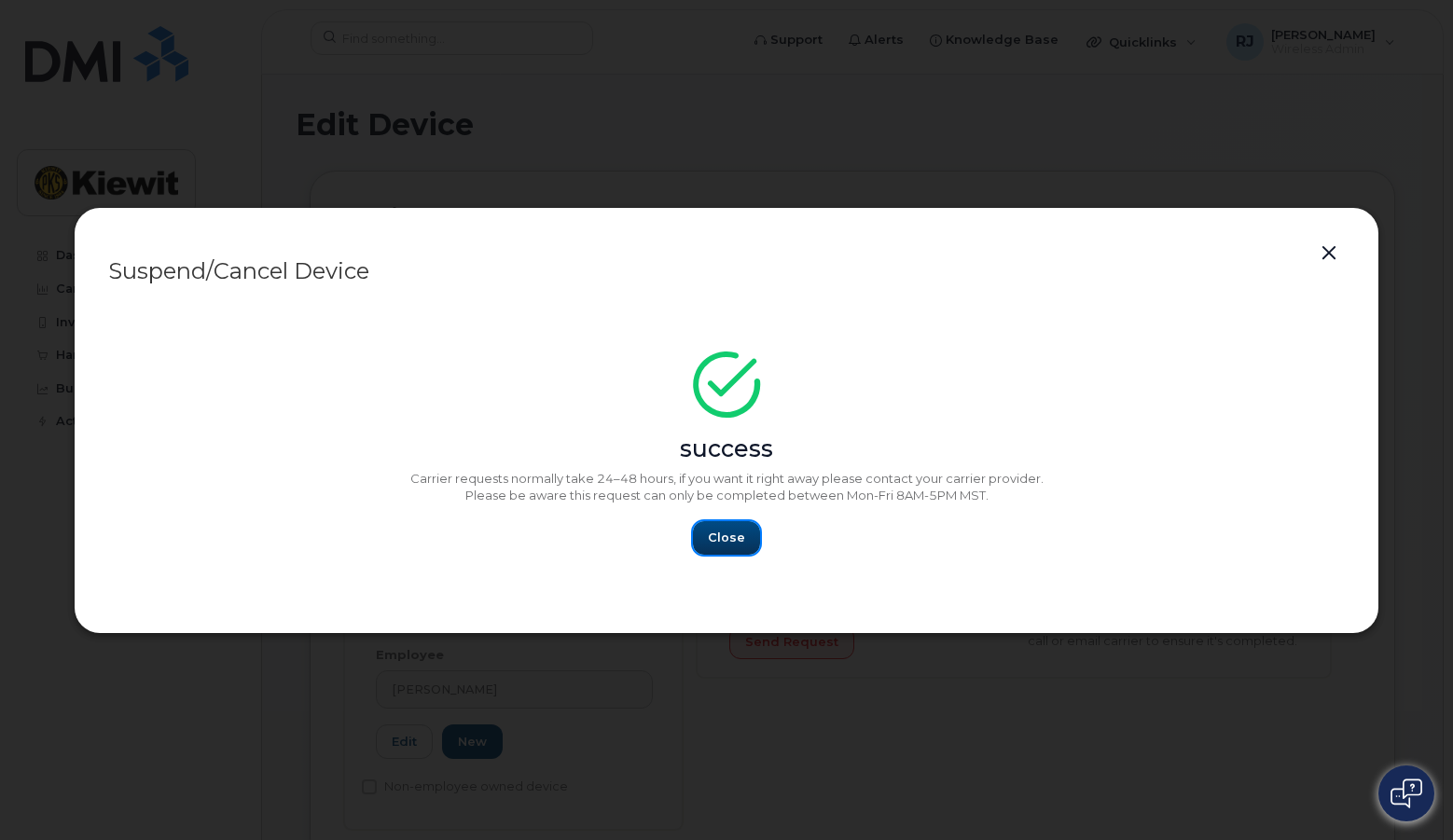
click at [716, 535] on span "Close" at bounding box center [726, 537] width 38 height 18
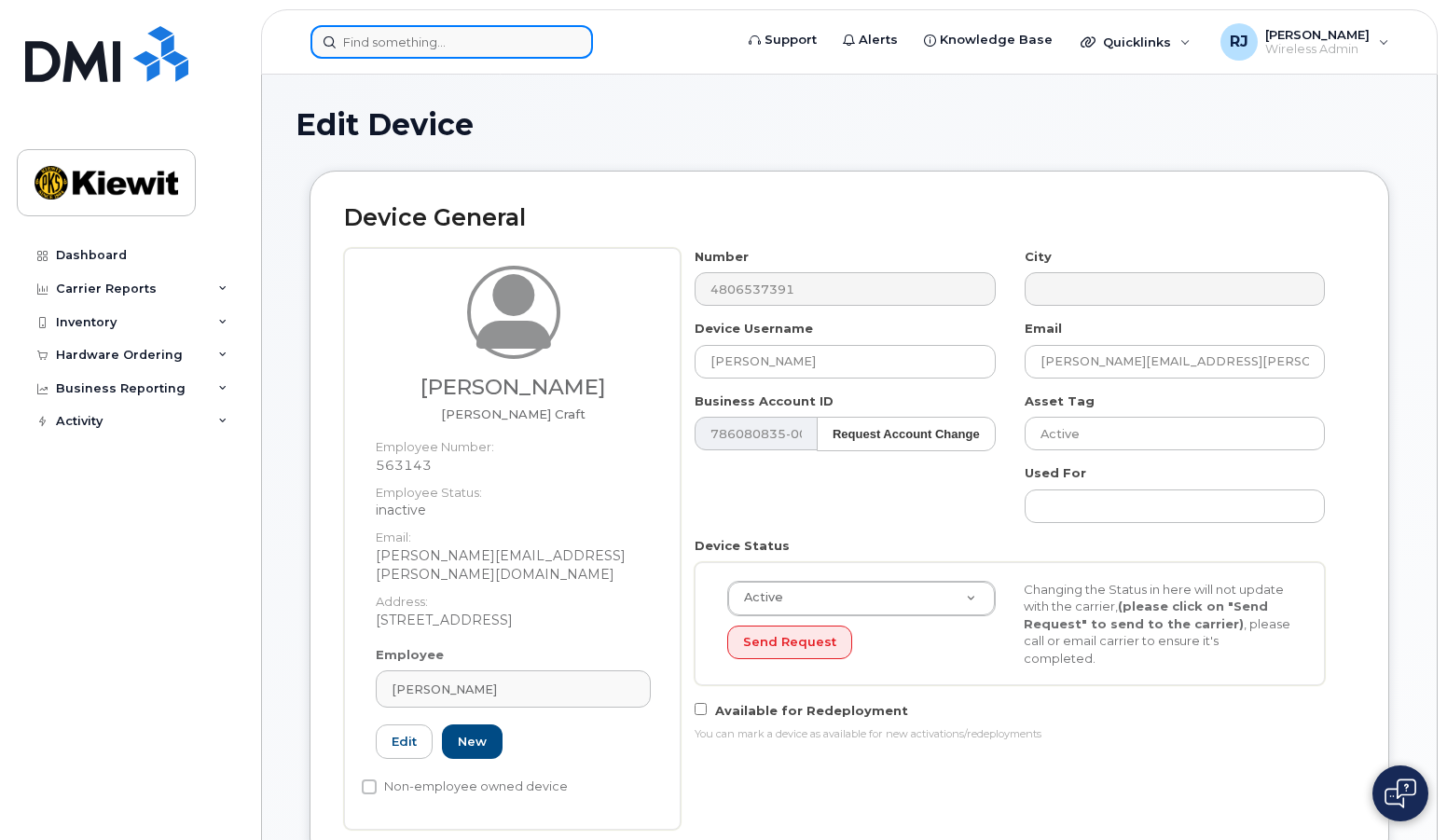
drag, startPoint x: 440, startPoint y: 40, endPoint x: 429, endPoint y: 40, distance: 11.0
click at [437, 40] on input at bounding box center [451, 42] width 282 height 34
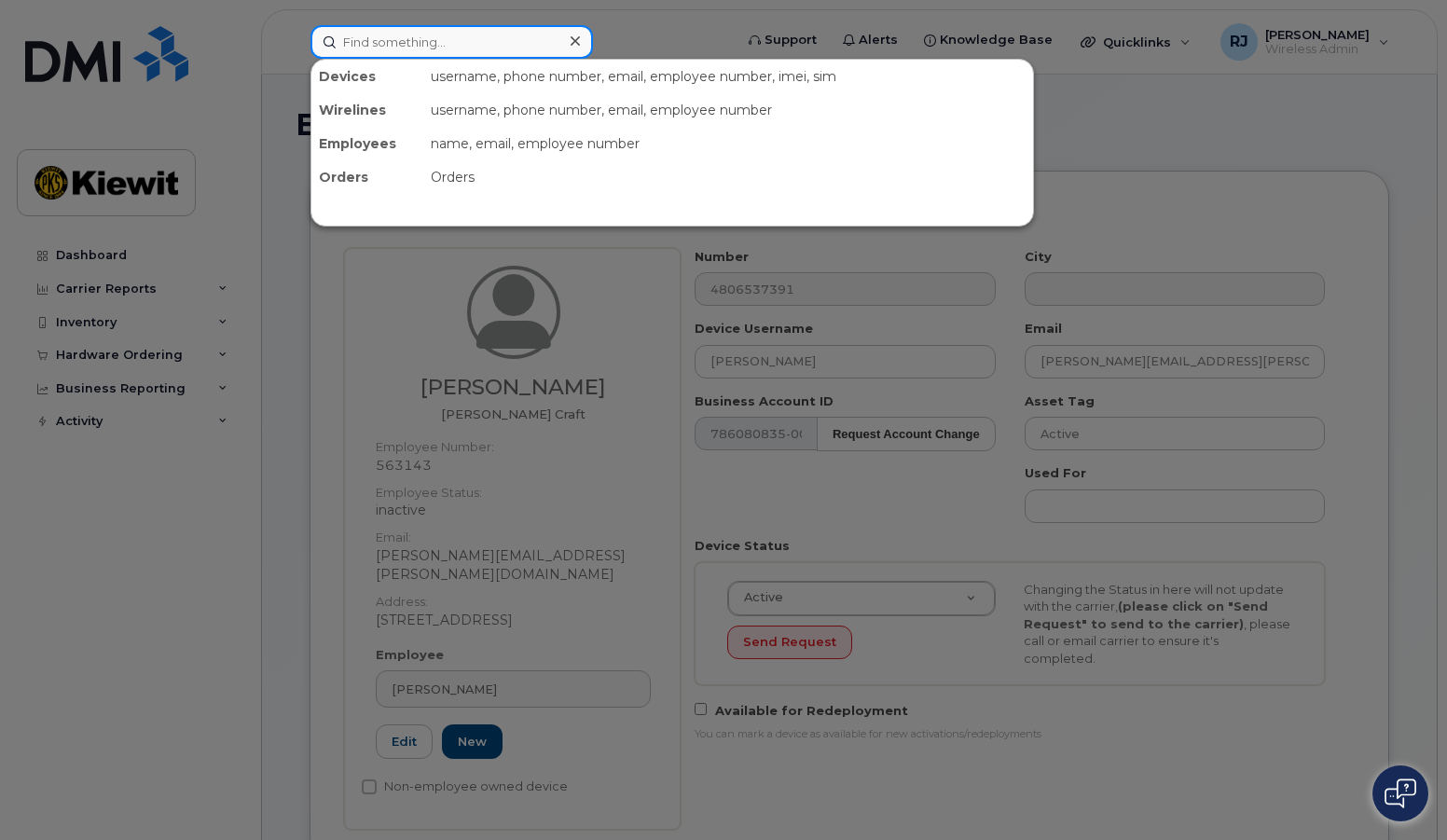
paste input "4807847655"
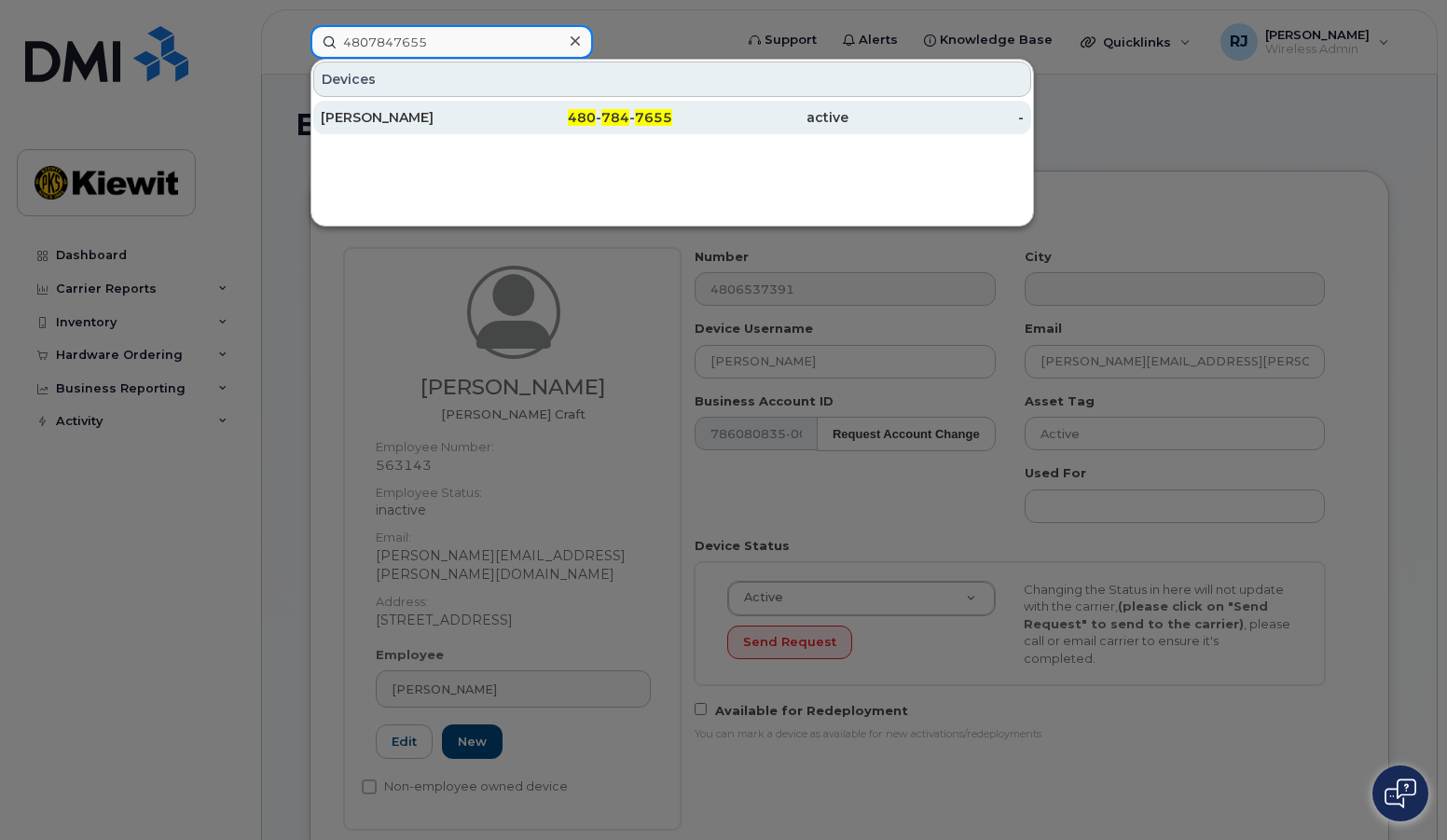
type input "4807847655"
click at [404, 116] on div "[PERSON_NAME]" at bounding box center [409, 117] width 176 height 19
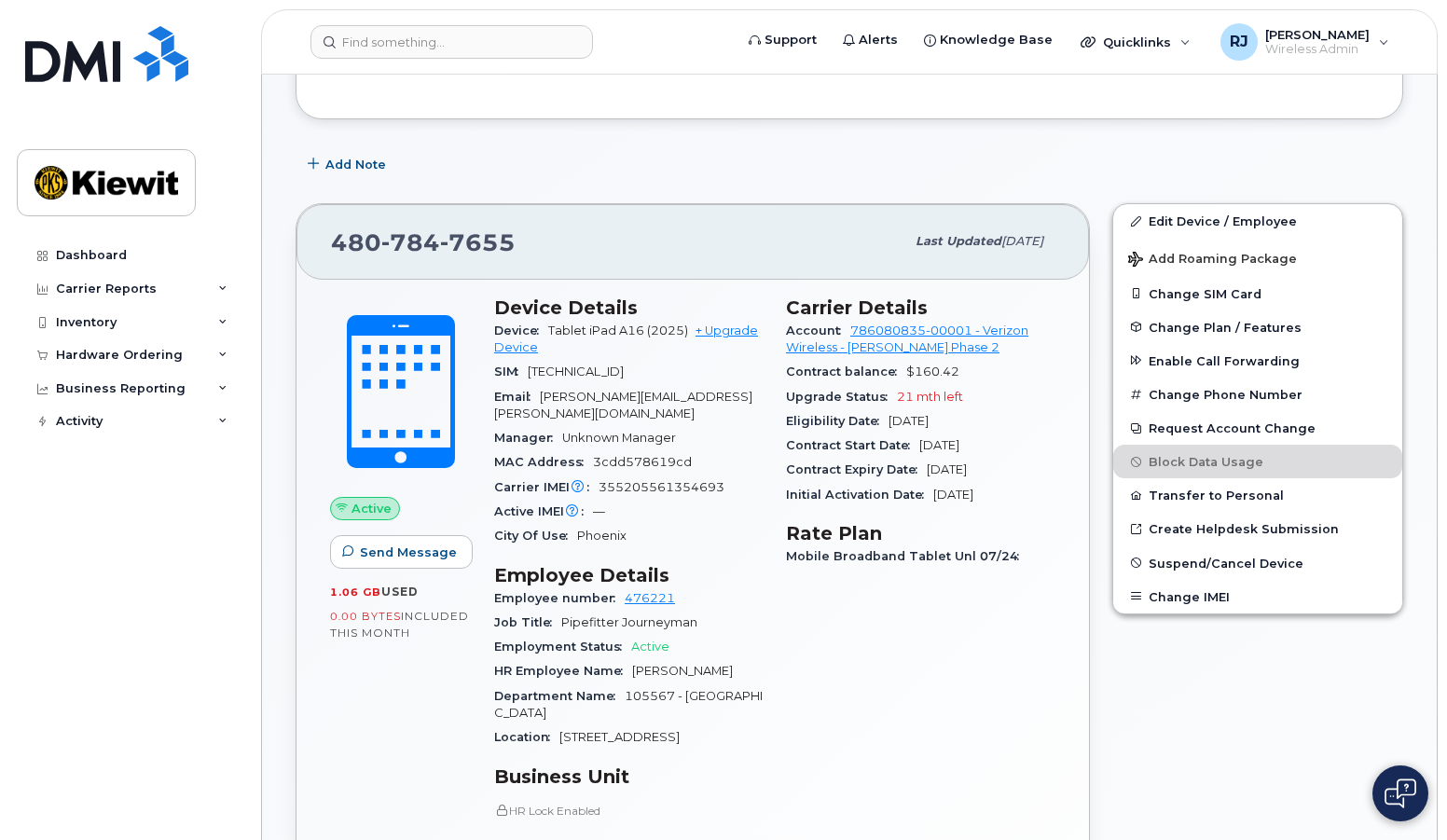
scroll to position [280, 0]
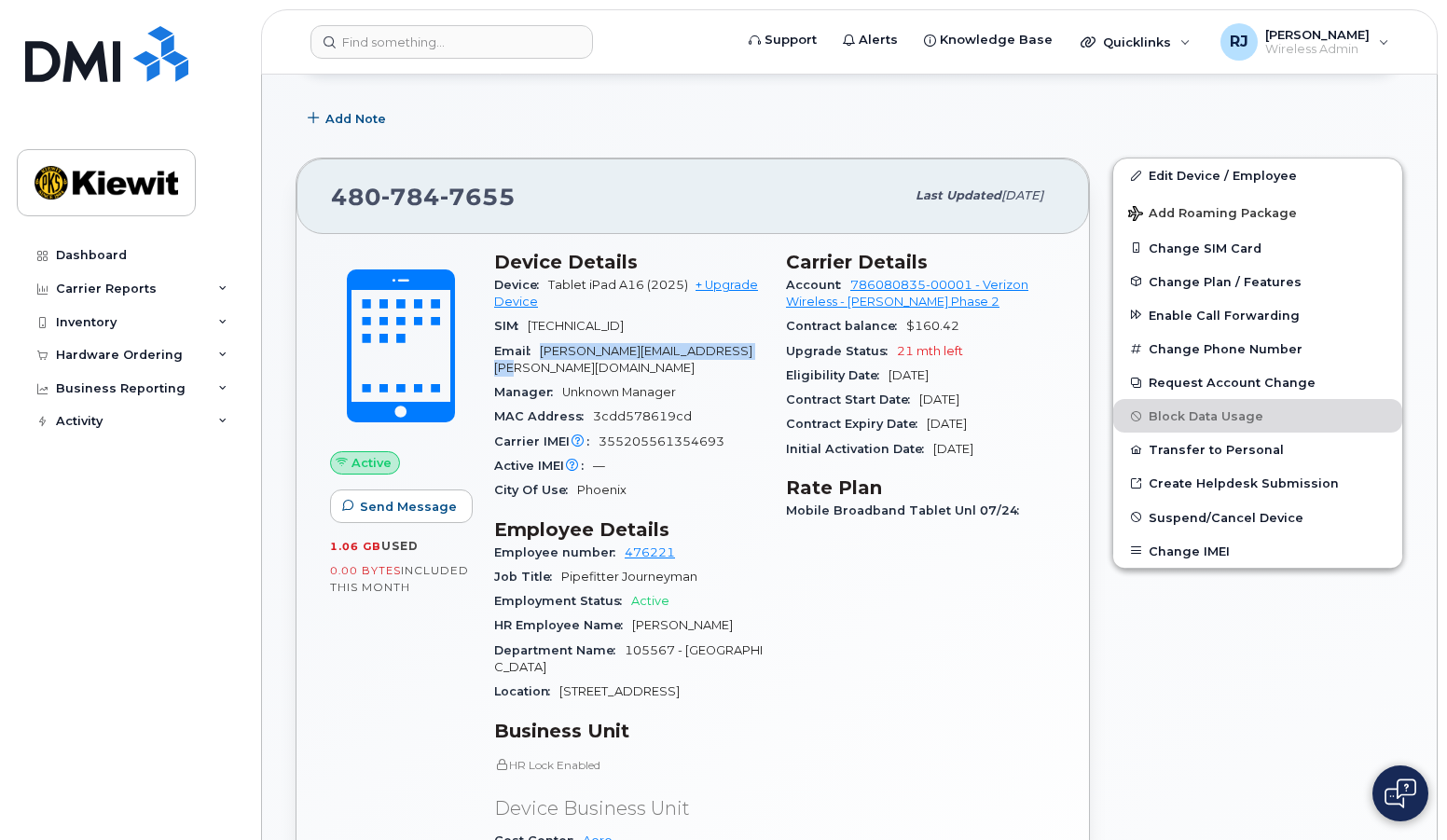
drag, startPoint x: 745, startPoint y: 356, endPoint x: 544, endPoint y: 345, distance: 201.3
click at [544, 345] on span "[PERSON_NAME][EMAIL_ADDRESS][PERSON_NAME][DOMAIN_NAME]" at bounding box center [623, 359] width 258 height 31
copy span "[PERSON_NAME][EMAIL_ADDRESS][PERSON_NAME][DOMAIN_NAME]"
